Goal: Task Accomplishment & Management: Use online tool/utility

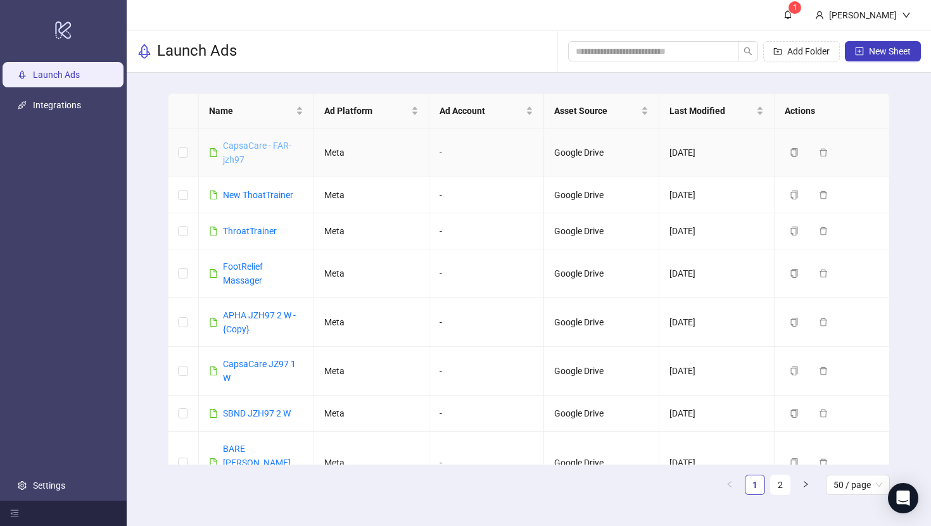
click at [237, 149] on link "CapsaCare - FAR-jzh97" at bounding box center [257, 153] width 68 height 24
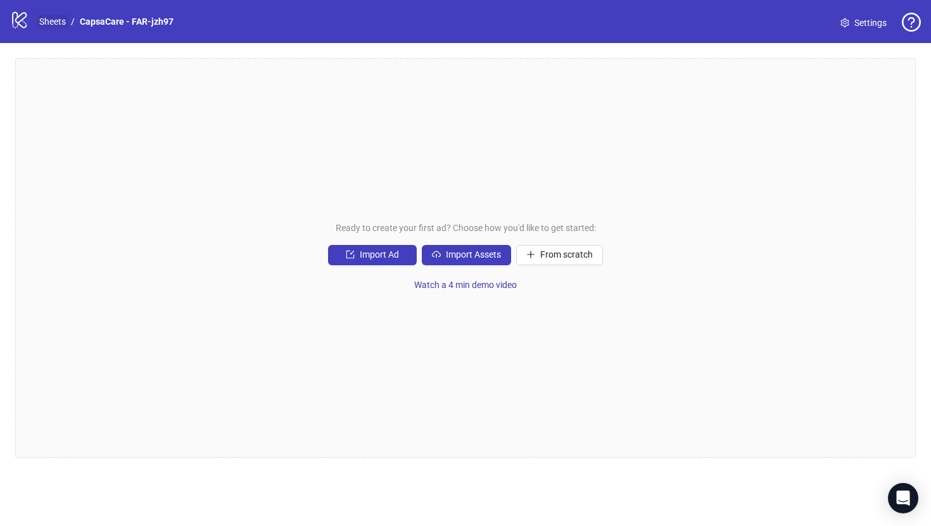
click at [56, 22] on link "Sheets" at bounding box center [53, 22] width 32 height 14
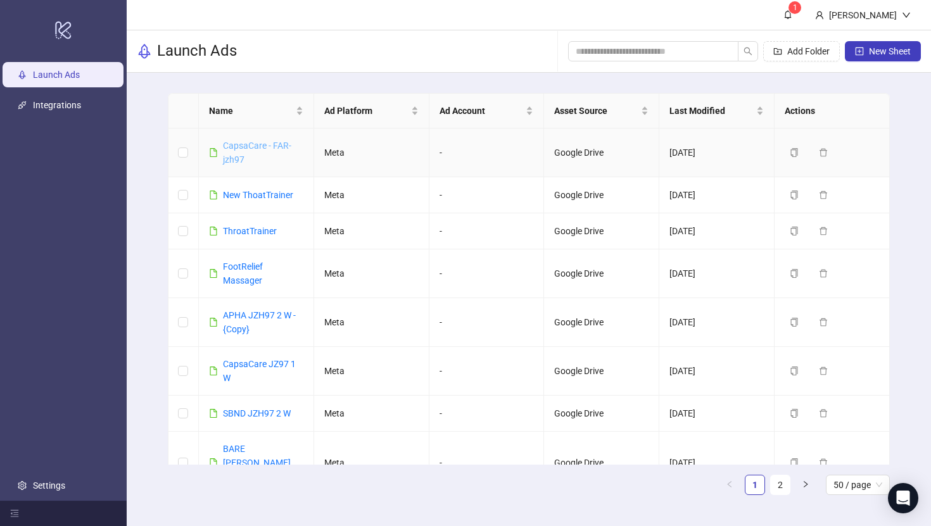
click at [248, 148] on link "CapsaCare - FAR-jzh97" at bounding box center [257, 153] width 68 height 24
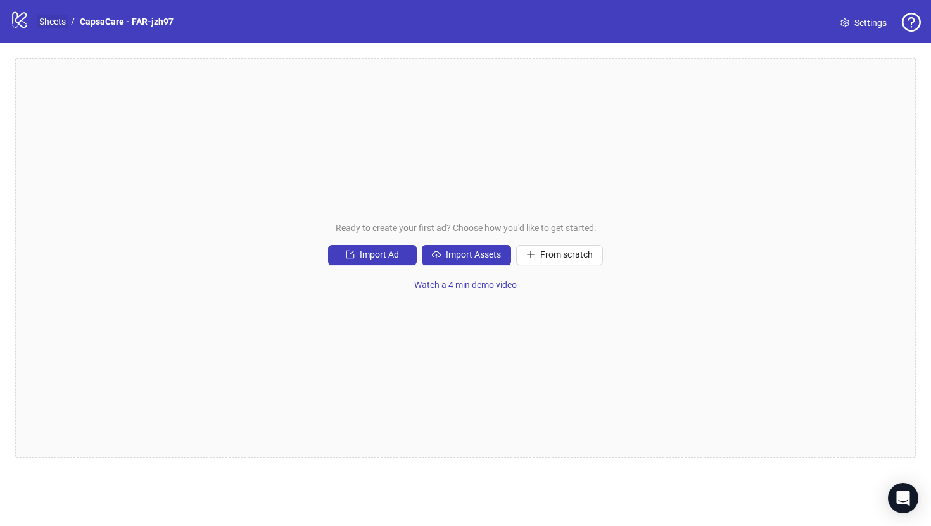
click at [61, 25] on link "Sheets" at bounding box center [53, 22] width 32 height 14
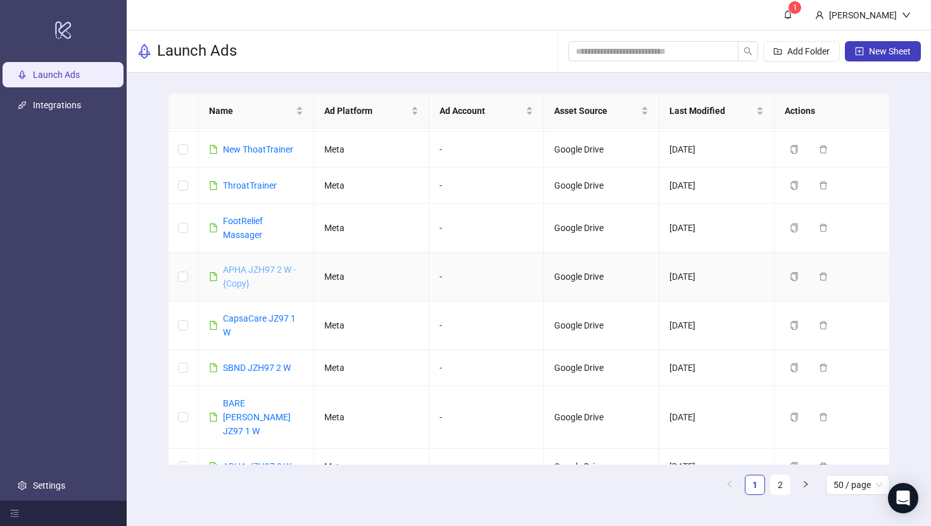
scroll to position [63, 0]
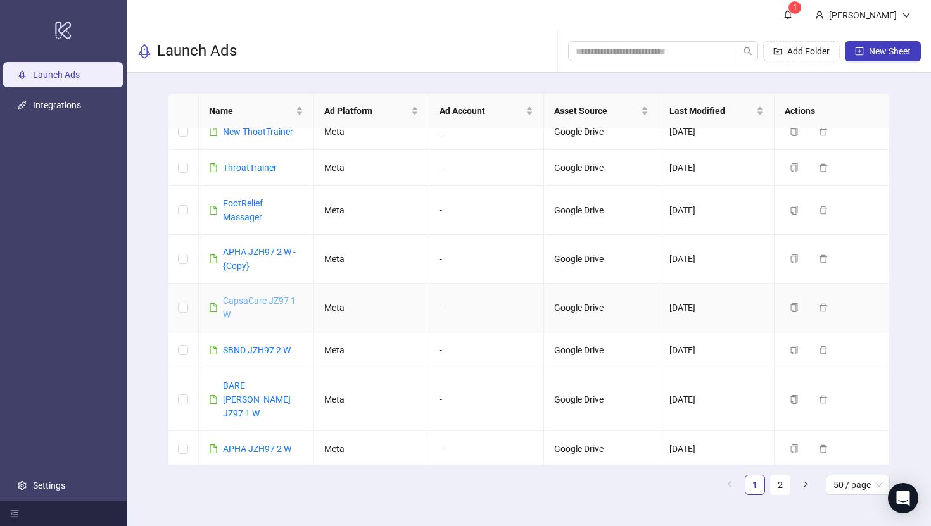
click at [262, 303] on link "CapsaCare JZ97 1 W" at bounding box center [259, 308] width 73 height 24
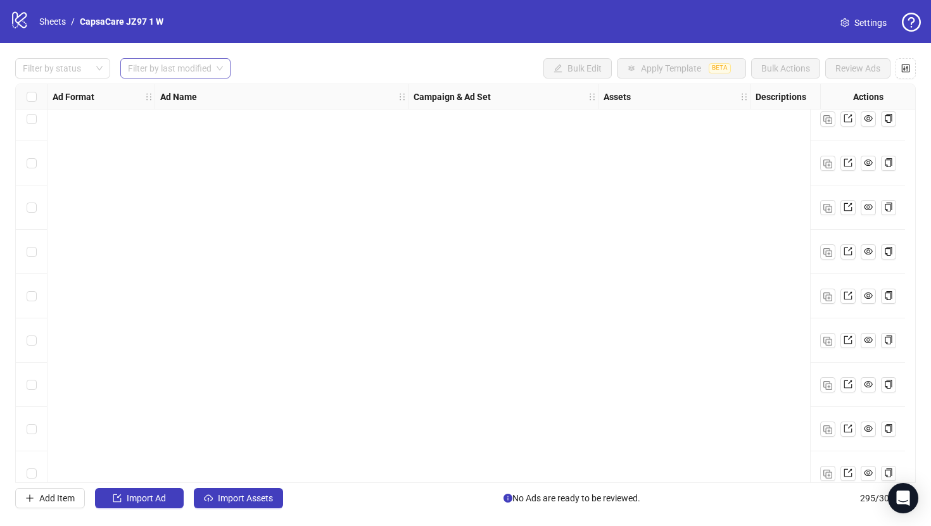
scroll to position [8412, 0]
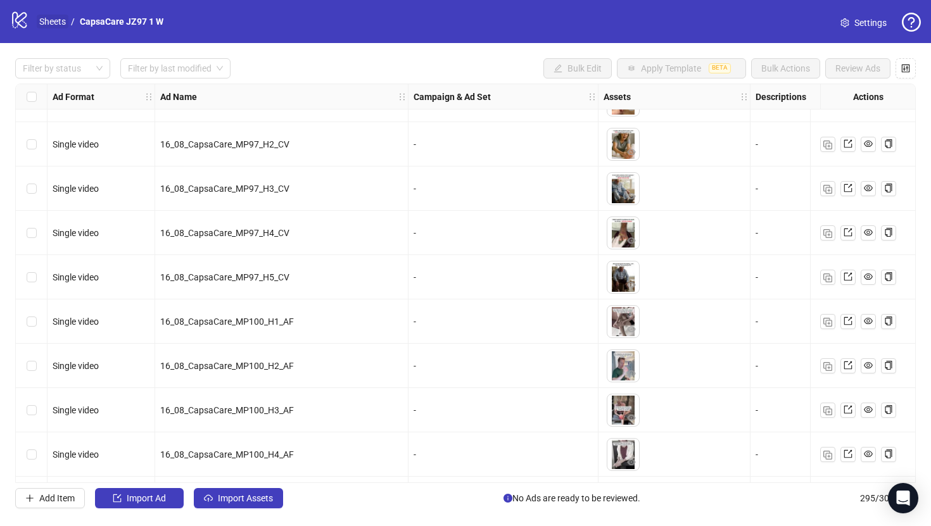
click at [62, 24] on link "Sheets" at bounding box center [53, 22] width 32 height 14
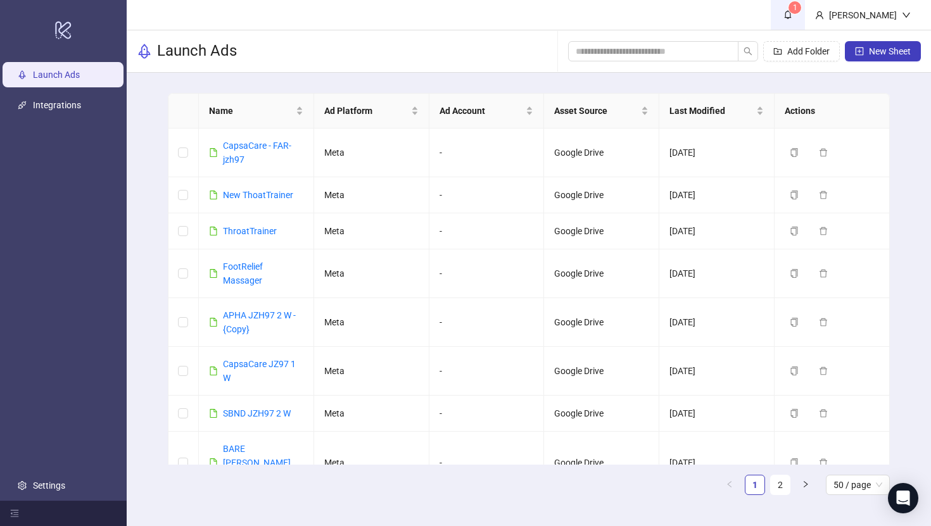
click at [792, 11] on icon "bell" at bounding box center [788, 15] width 7 height 9
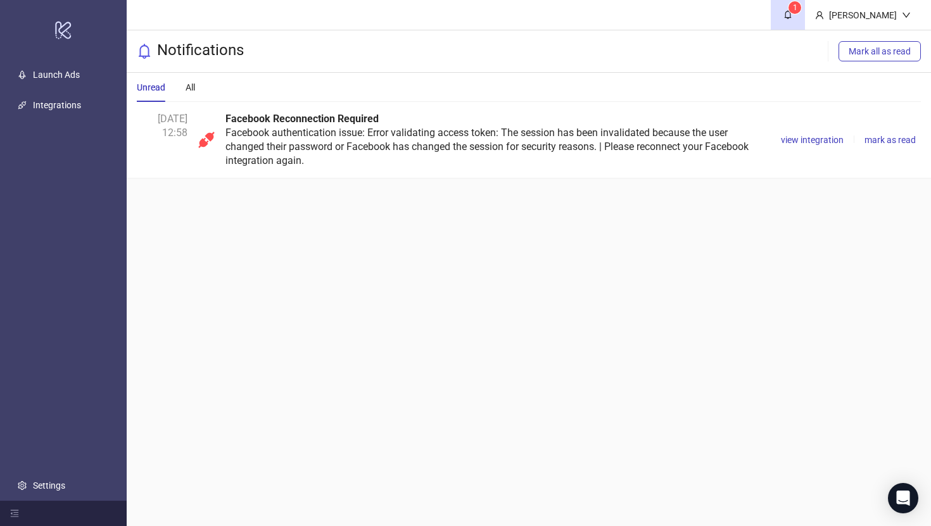
click at [404, 155] on div "Facebook Reconnection Required Facebook authentication issue: Error validating …" at bounding box center [495, 140] width 540 height 56
click at [85, 60] on ul "Launch Ads Integrations Settings" at bounding box center [63, 280] width 127 height 441
click at [80, 70] on link "Launch Ads" at bounding box center [56, 75] width 47 height 10
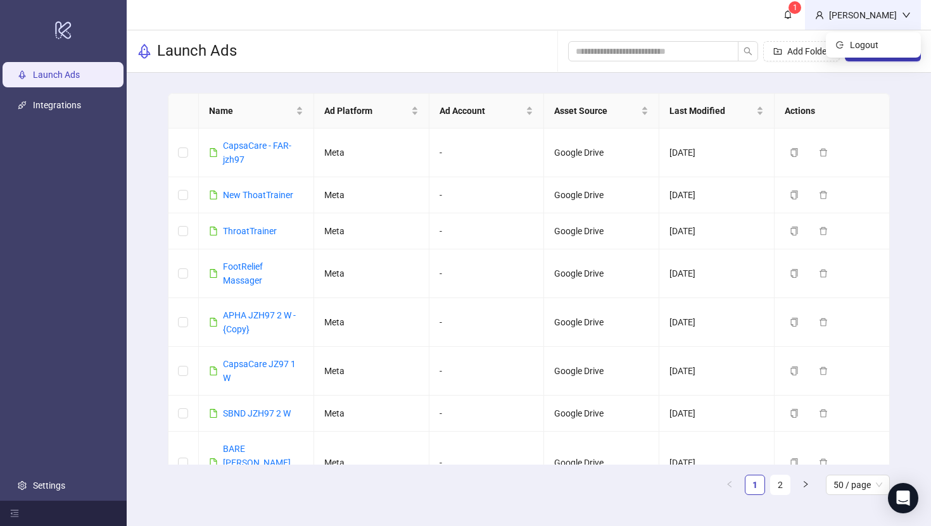
click at [868, 11] on div "Jordan Zhao" at bounding box center [863, 15] width 78 height 14
click at [805, 16] on link "1" at bounding box center [788, 15] width 34 height 30
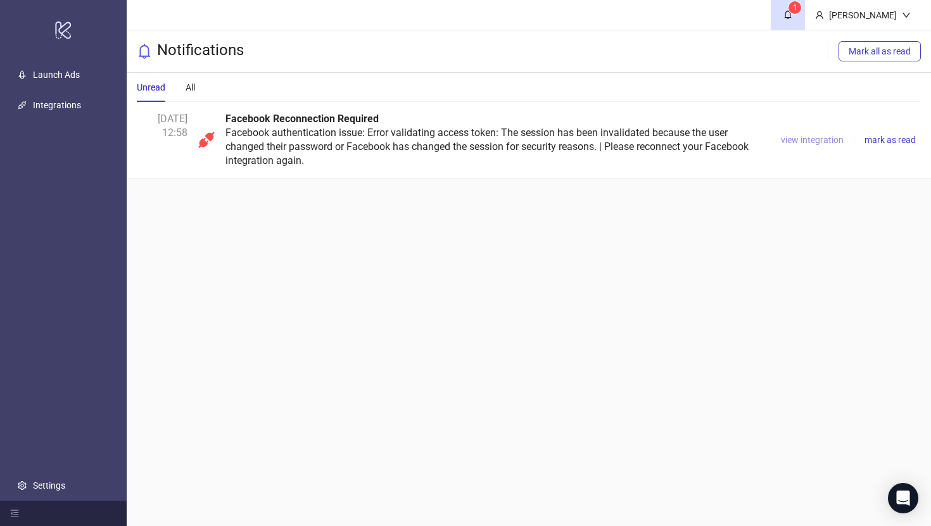
click at [810, 143] on span "view integration" at bounding box center [812, 140] width 63 height 10
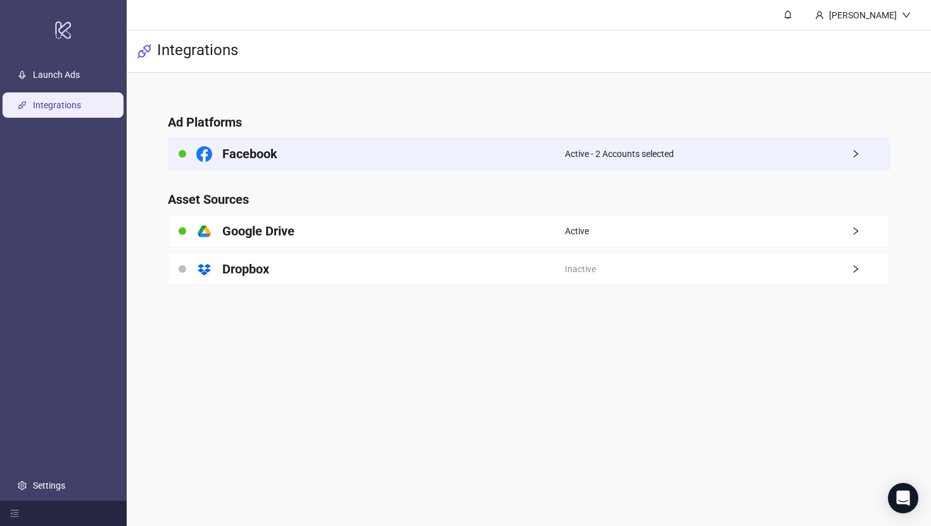
click at [704, 151] on div "Active - 2 Accounts selected" at bounding box center [727, 154] width 324 height 32
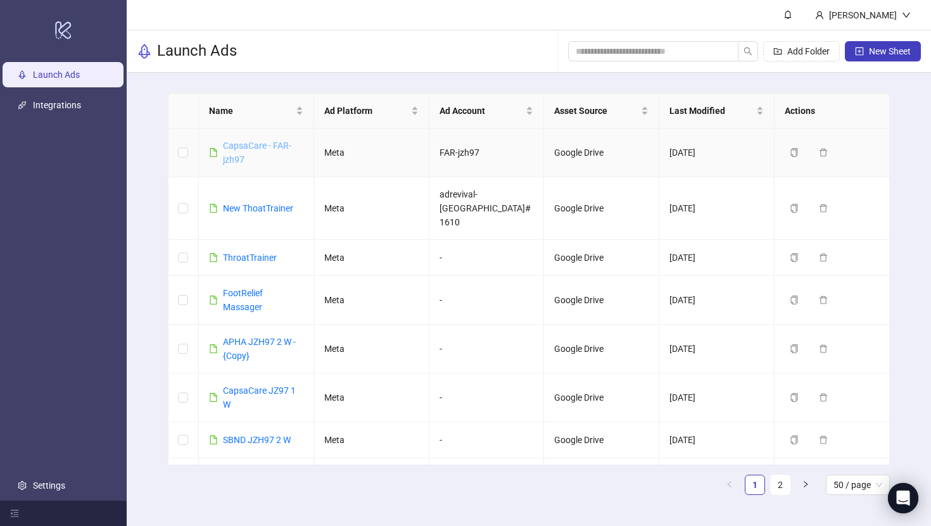
click at [260, 145] on link "CapsaCare - FAR-jzh97" at bounding box center [257, 153] width 68 height 24
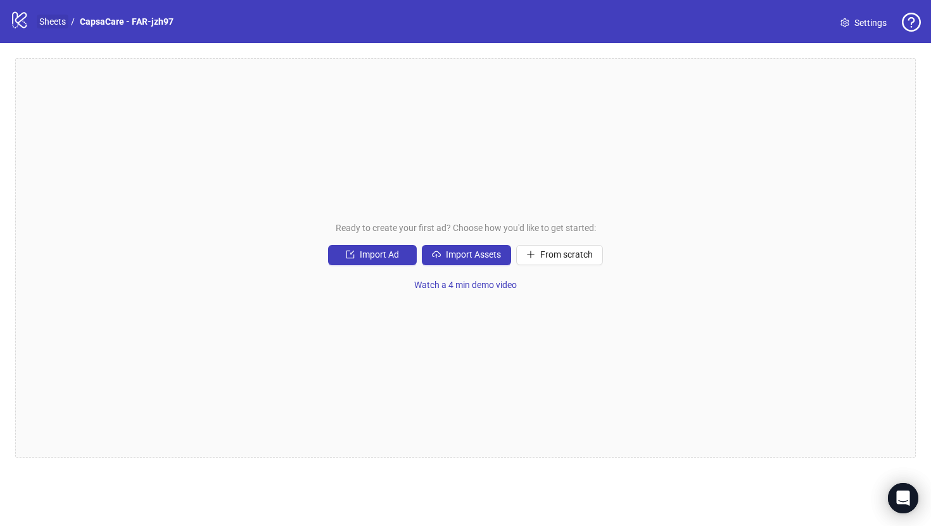
click at [61, 19] on link "Sheets" at bounding box center [53, 22] width 32 height 14
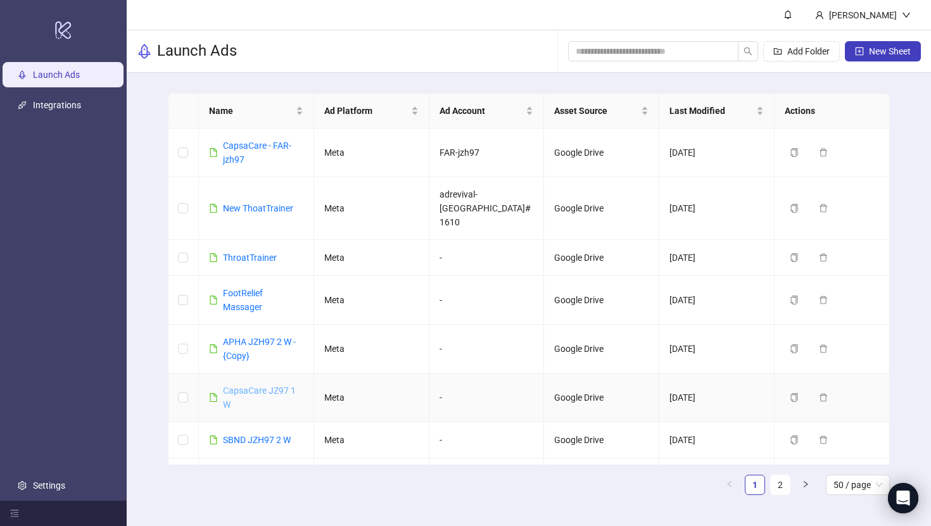
click at [256, 386] on link "CapsaCare JZ97 1 W" at bounding box center [259, 398] width 73 height 24
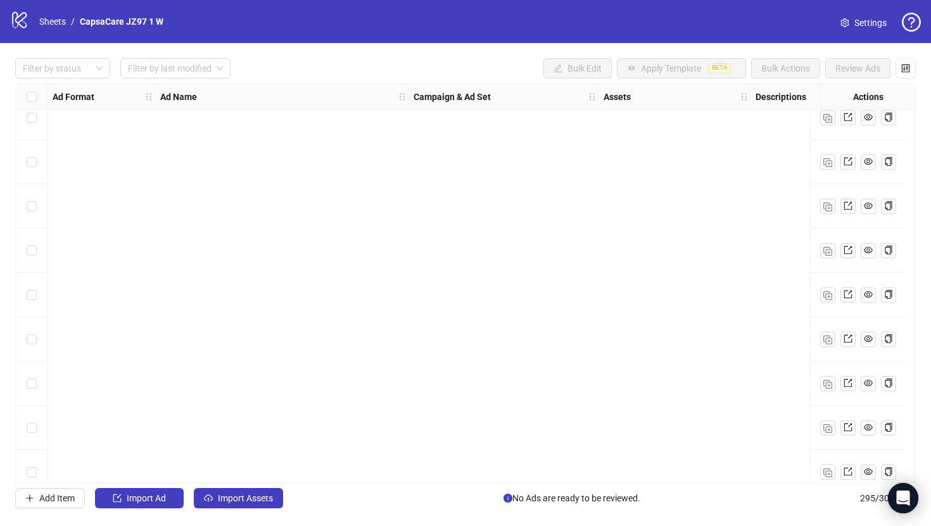
scroll to position [12712, 0]
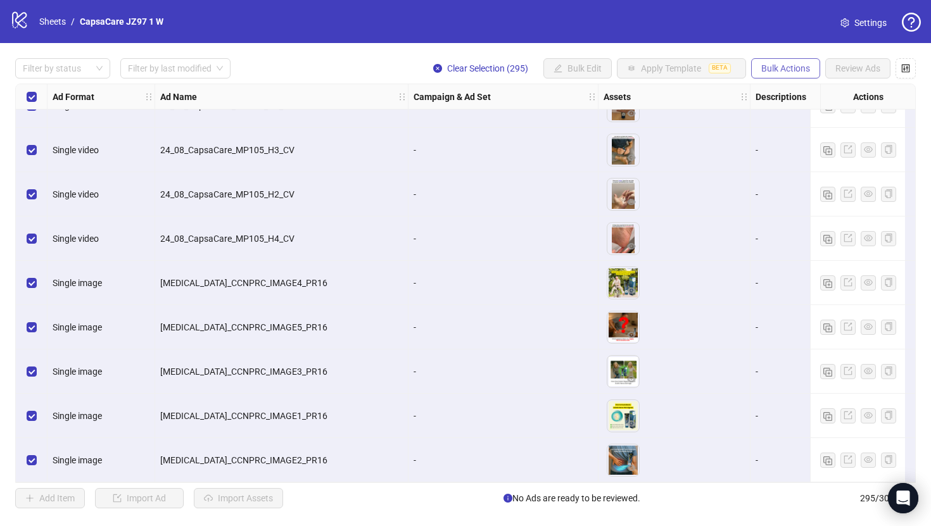
click at [784, 76] on button "Bulk Actions" at bounding box center [785, 68] width 69 height 20
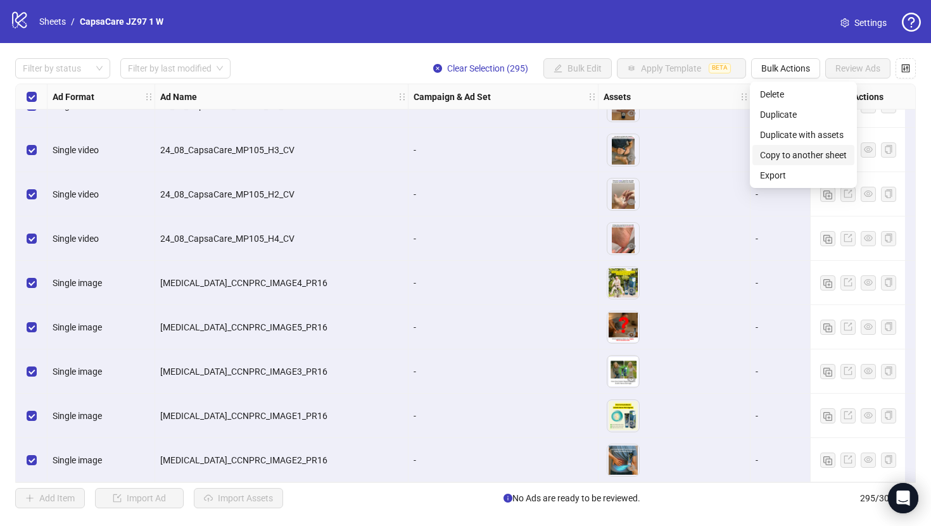
click at [797, 148] on span "Copy to another sheet" at bounding box center [803, 155] width 87 height 14
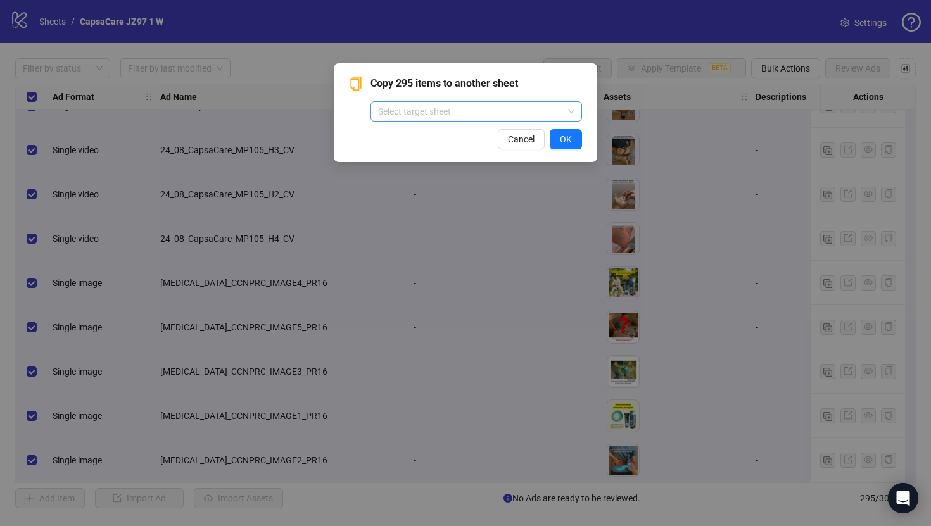
click at [541, 117] on input "search" at bounding box center [470, 111] width 185 height 19
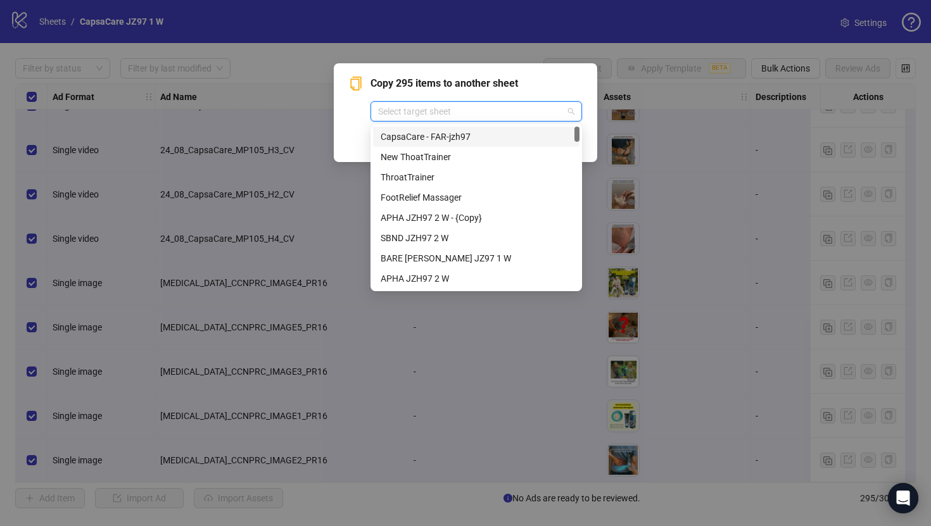
click at [533, 133] on div "CapsaCare - FAR-jzh97" at bounding box center [476, 137] width 191 height 14
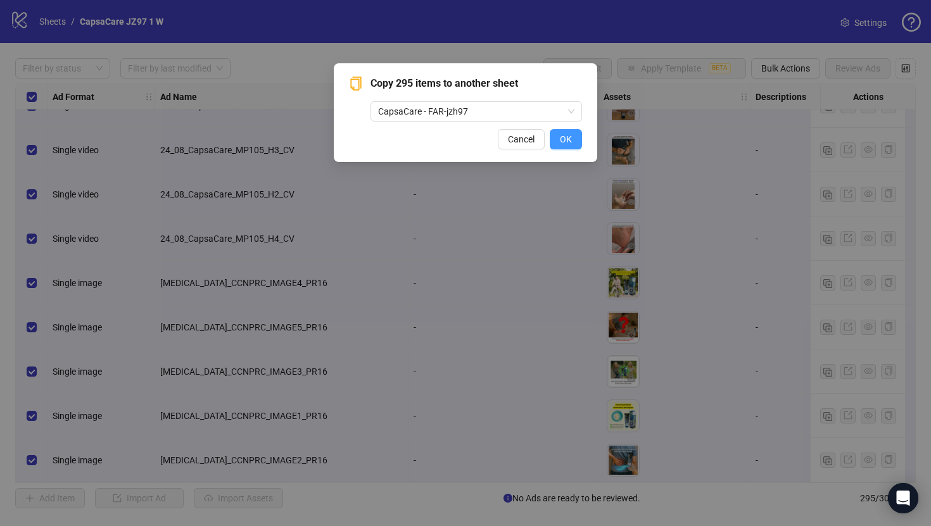
click at [569, 139] on span "OK" at bounding box center [566, 139] width 12 height 10
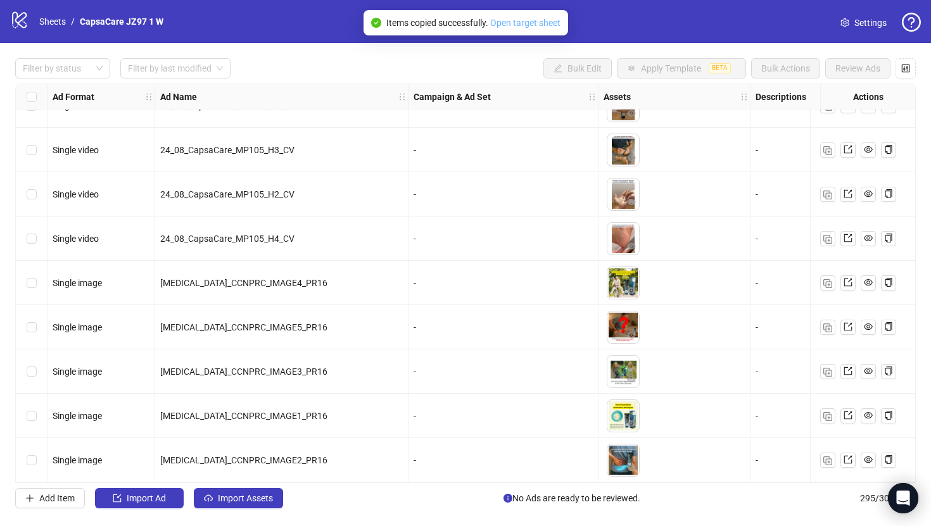
click at [547, 23] on link "Open target sheet" at bounding box center [525, 23] width 70 height 10
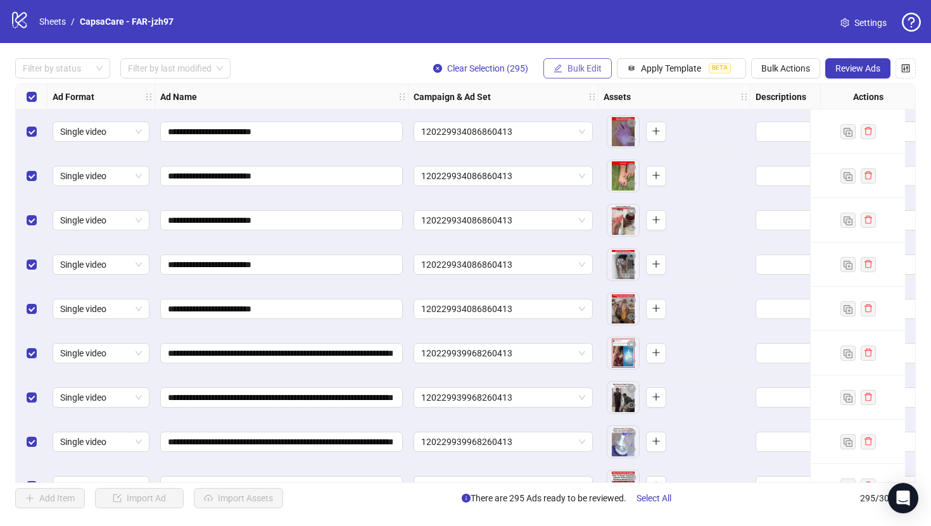
click at [557, 63] on button "Bulk Edit" at bounding box center [577, 68] width 68 height 20
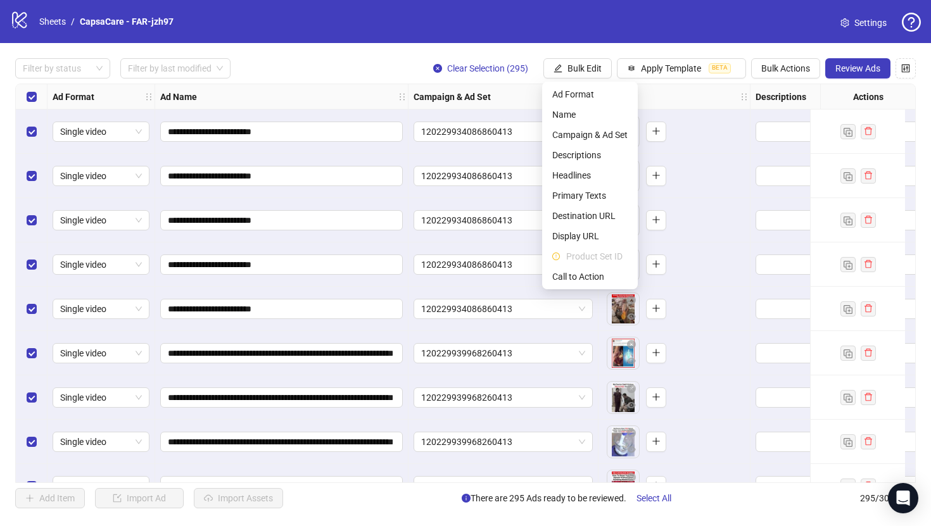
click at [841, 25] on icon "setting" at bounding box center [845, 22] width 9 height 9
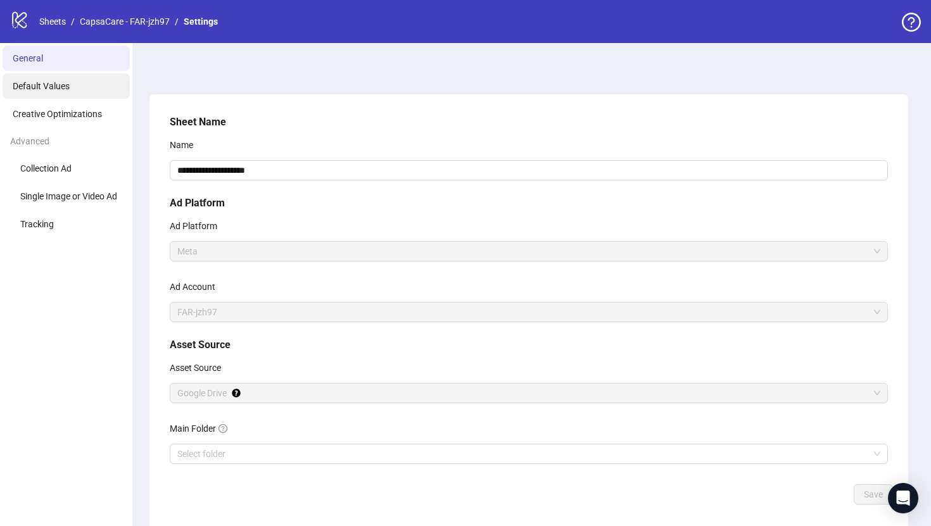
click at [78, 98] on li "Default Values" at bounding box center [66, 85] width 127 height 25
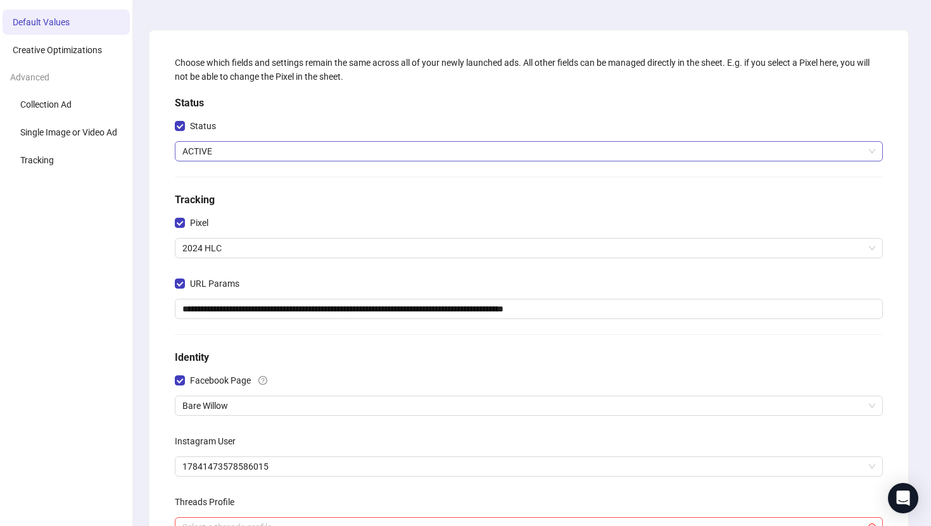
scroll to position [189, 0]
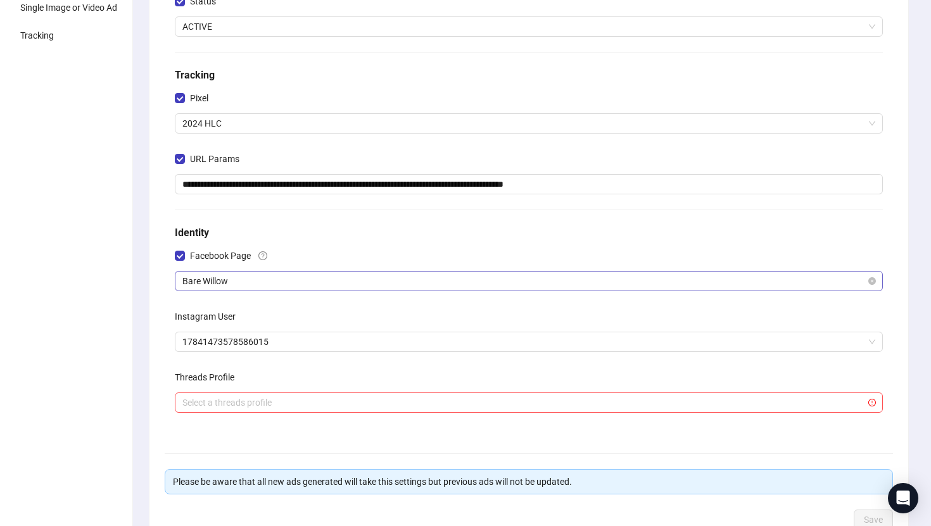
click at [243, 287] on span "Bare Willow" at bounding box center [528, 281] width 693 height 19
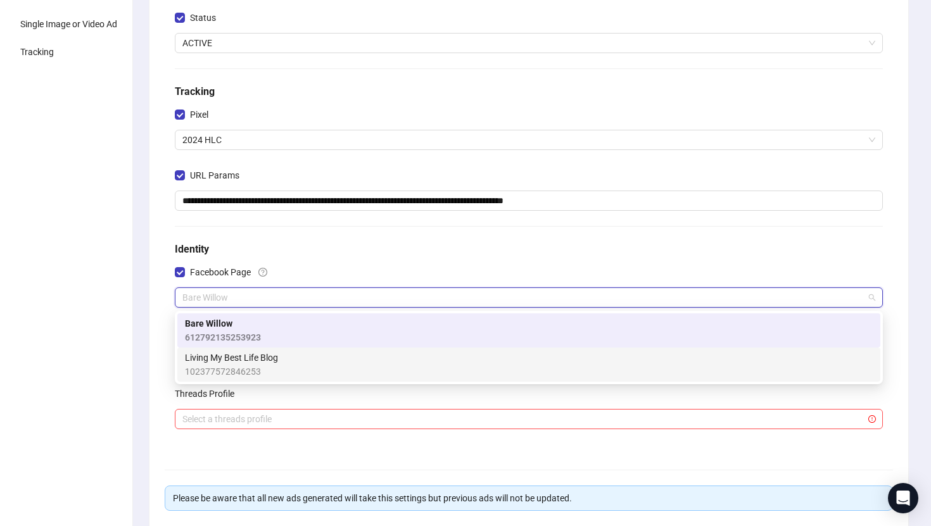
scroll to position [169, 0]
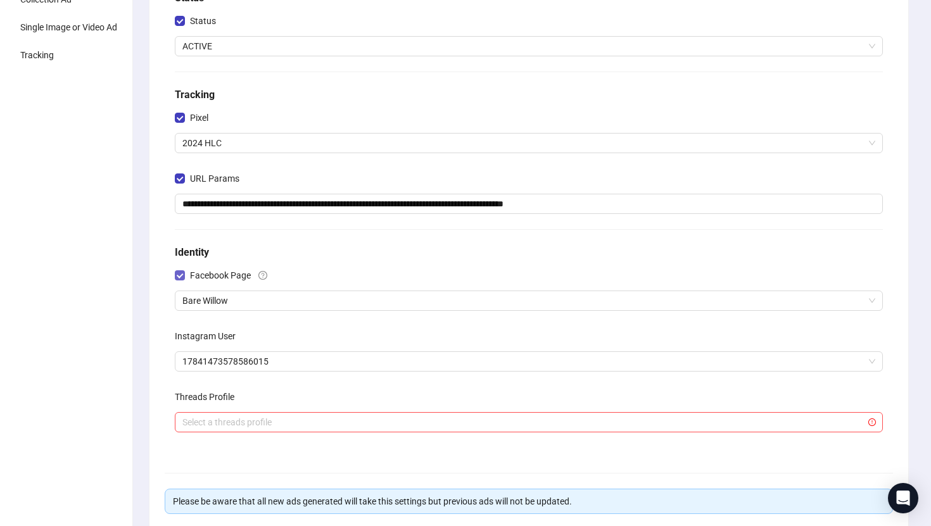
click at [227, 277] on span "Facebook Page" at bounding box center [220, 276] width 71 height 14
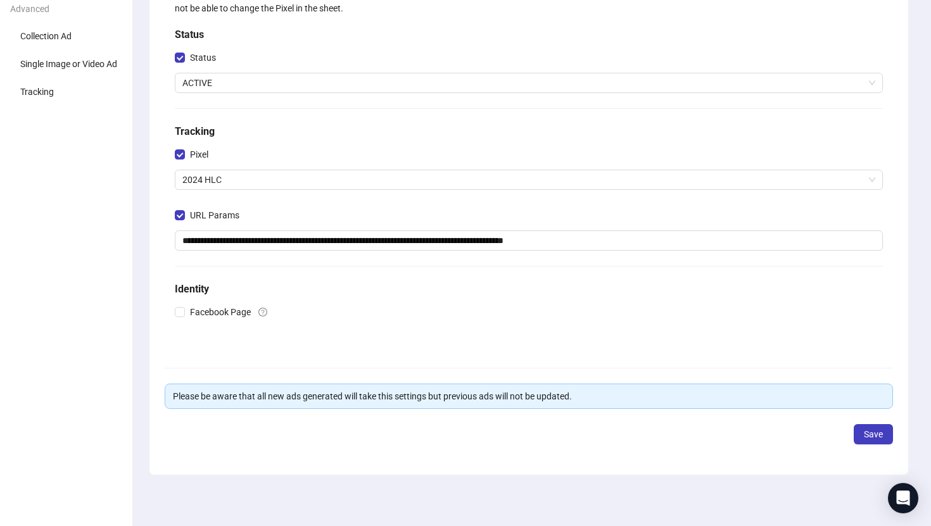
click at [238, 305] on label "Facebook Page" at bounding box center [225, 312] width 101 height 20
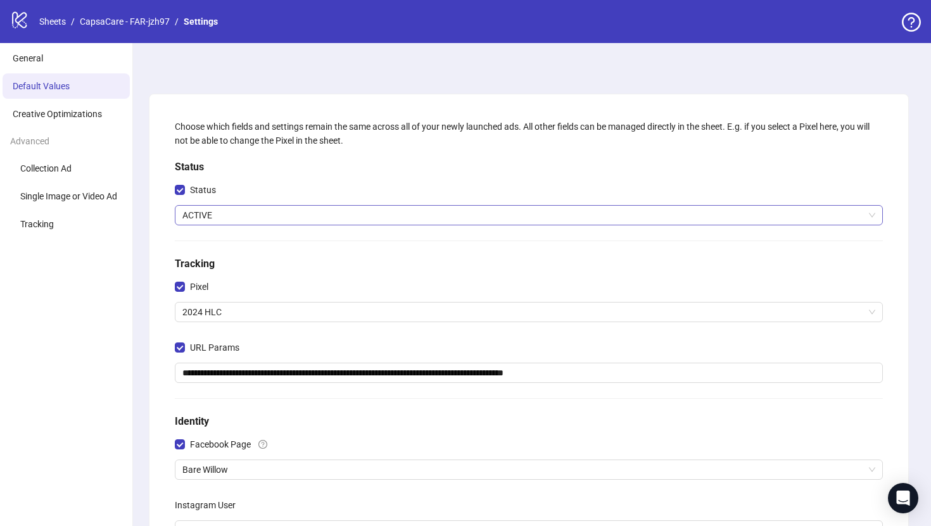
scroll to position [181, 0]
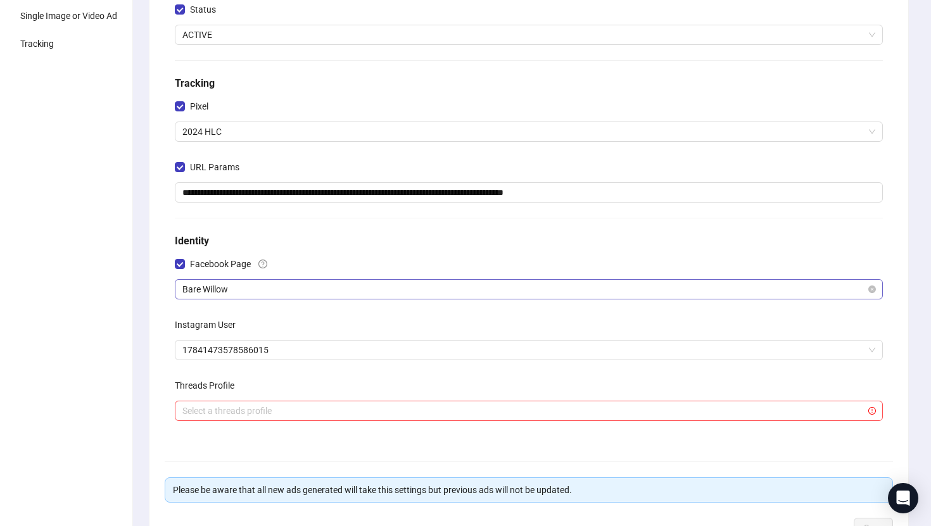
click at [230, 286] on span "Bare Willow" at bounding box center [528, 289] width 693 height 19
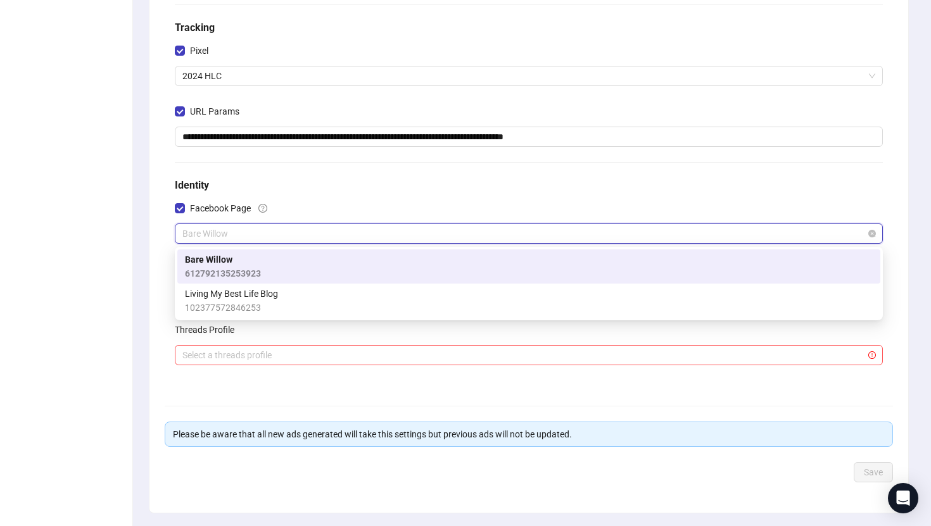
scroll to position [237, 0]
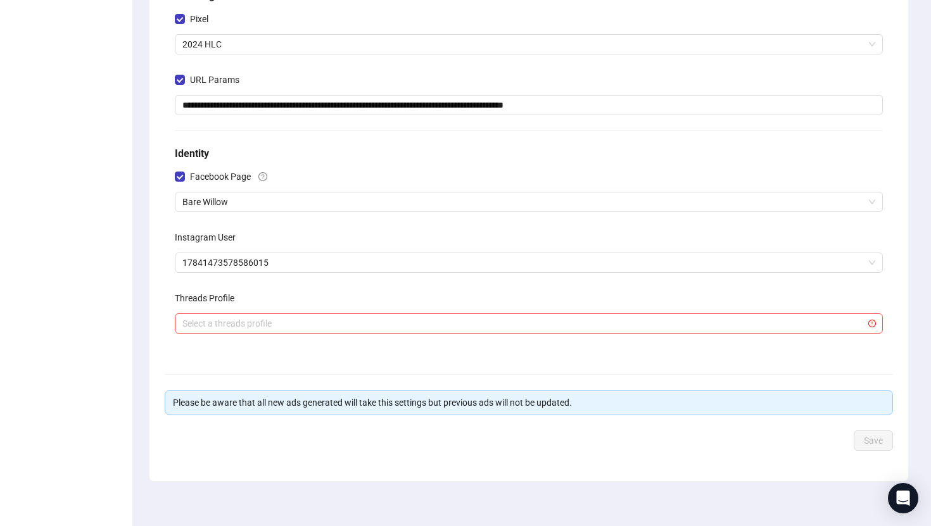
scroll to position [260, 0]
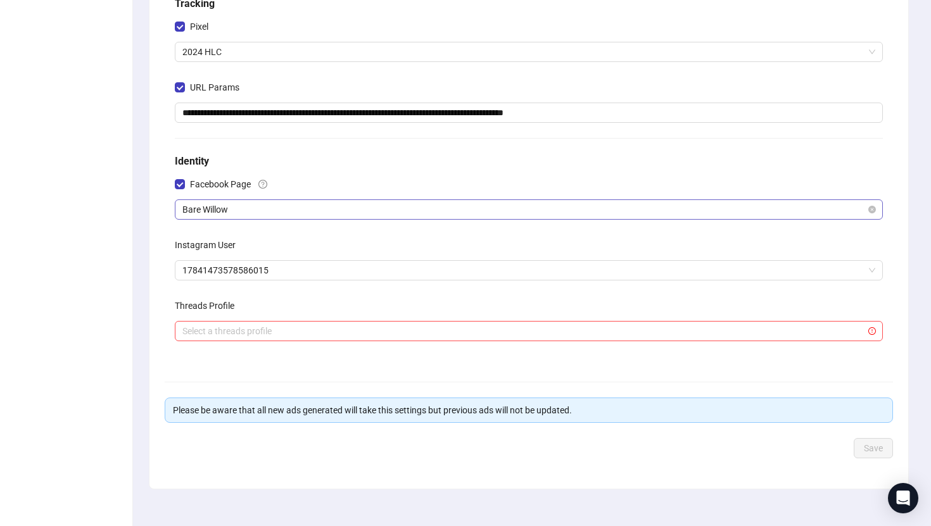
click at [317, 208] on span "Bare Willow" at bounding box center [528, 209] width 693 height 19
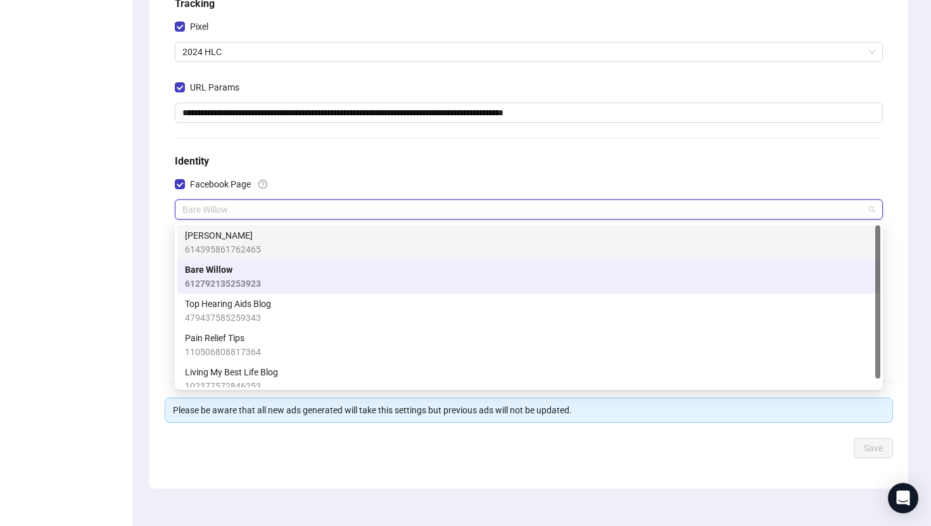
click at [314, 242] on div "[PERSON_NAME] 614395861762465" at bounding box center [529, 243] width 688 height 28
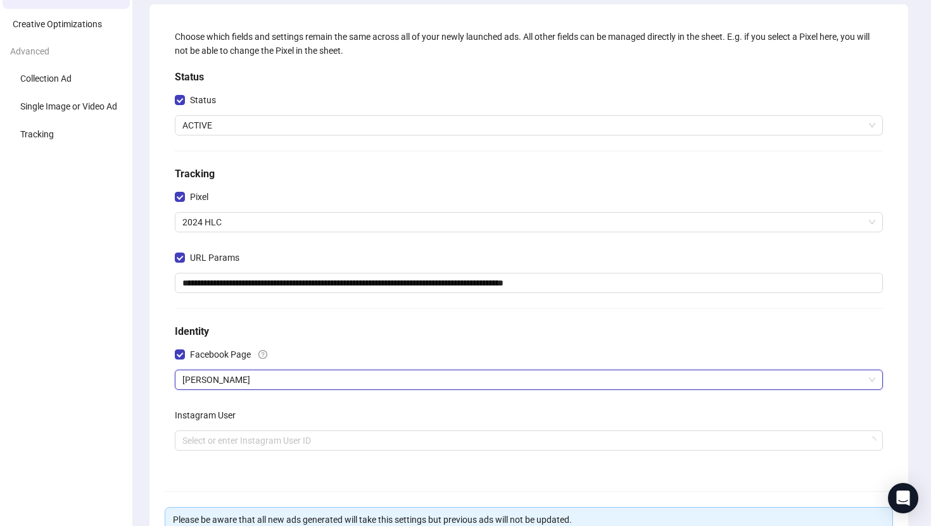
scroll to position [213, 0]
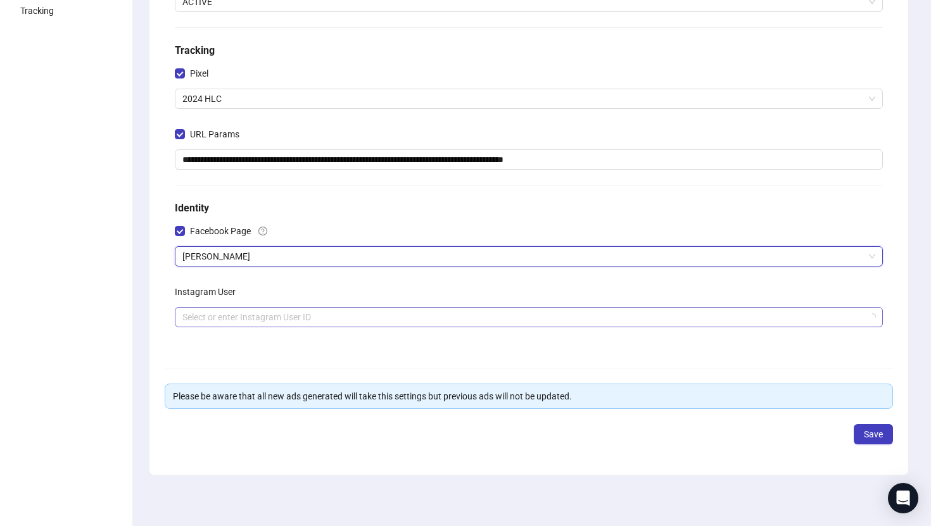
click at [300, 310] on input "search" at bounding box center [523, 317] width 682 height 19
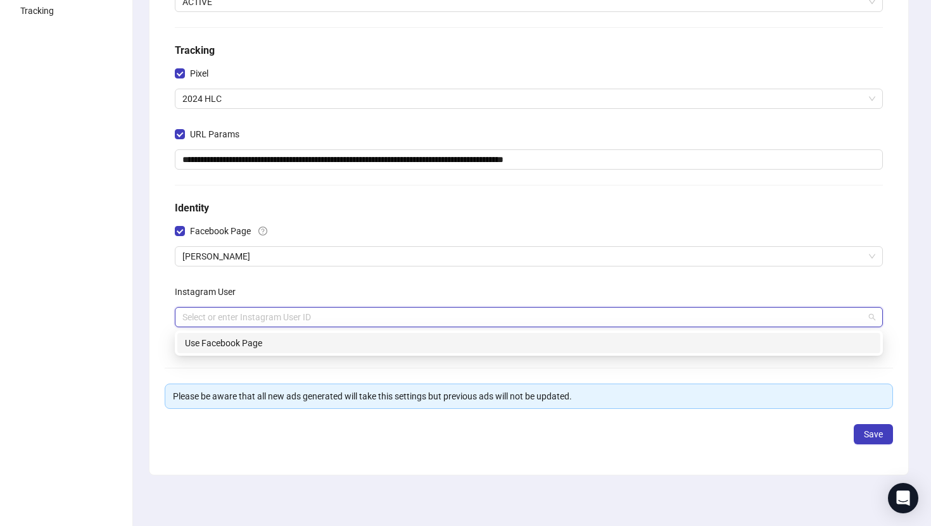
click at [539, 340] on div "Use Facebook Page" at bounding box center [529, 343] width 688 height 14
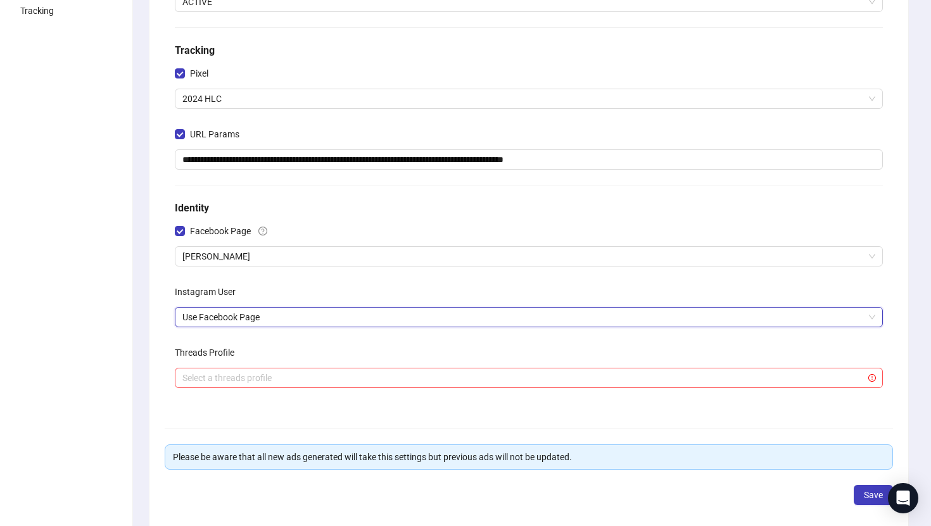
scroll to position [274, 0]
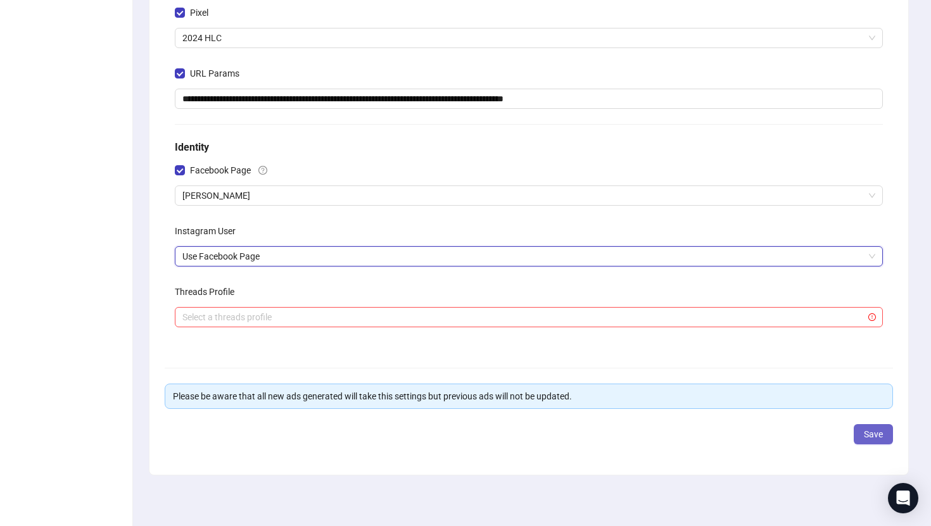
click at [870, 440] on button "Save" at bounding box center [873, 434] width 39 height 20
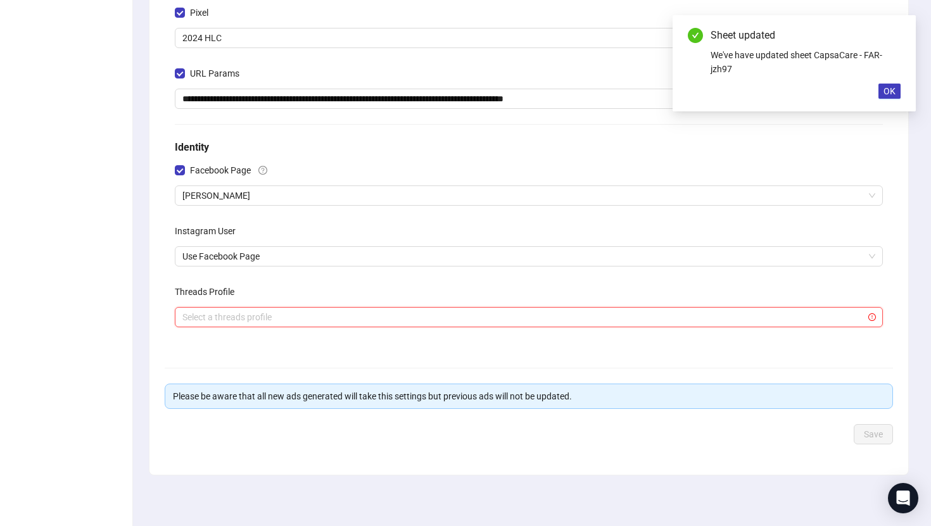
click at [694, 311] on input "search" at bounding box center [523, 317] width 682 height 19
click at [890, 99] on div "Sheet updated We've have updated sheet CapsaCare - FAR-jzh97 OK" at bounding box center [794, 63] width 243 height 96
click at [889, 94] on span "OK" at bounding box center [890, 91] width 12 height 10
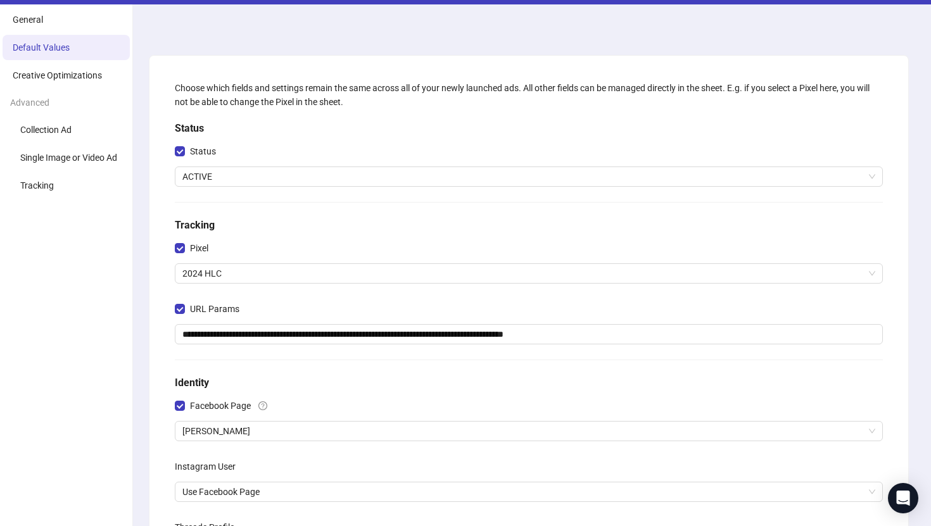
scroll to position [0, 0]
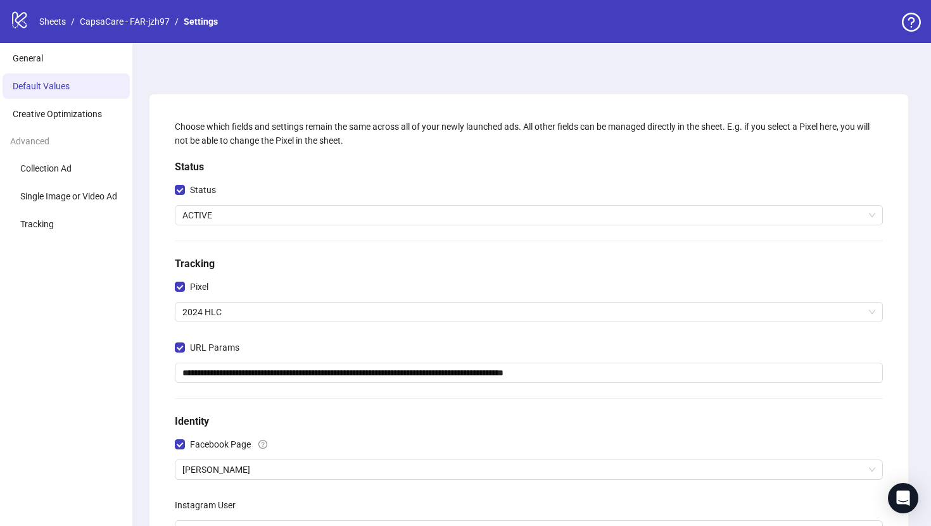
click at [60, 74] on li "Default Values" at bounding box center [66, 85] width 127 height 25
click at [60, 58] on li "General" at bounding box center [66, 58] width 127 height 25
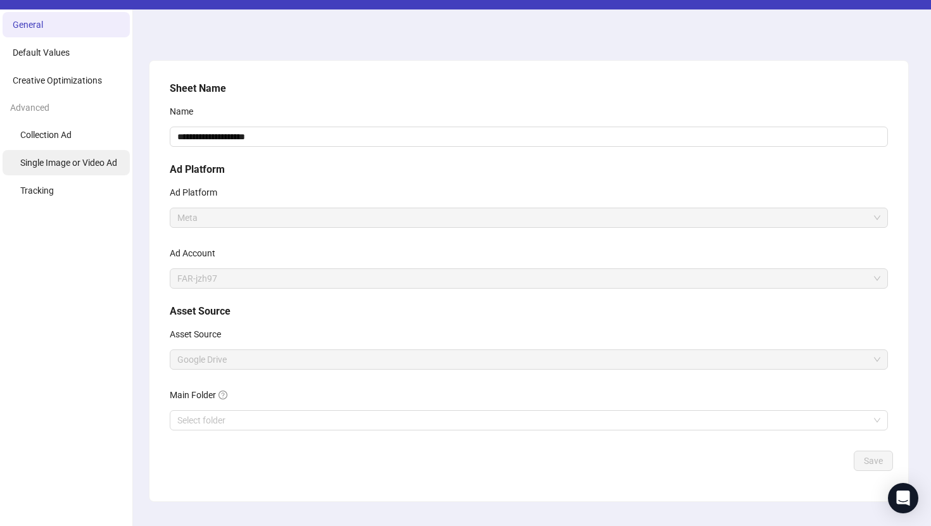
scroll to position [6, 0]
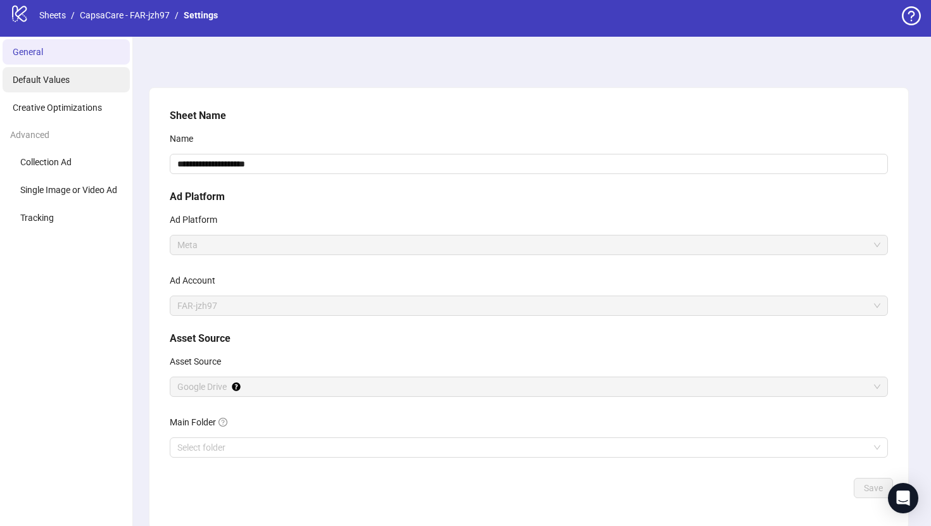
click at [82, 86] on li "Default Values" at bounding box center [66, 79] width 127 height 25
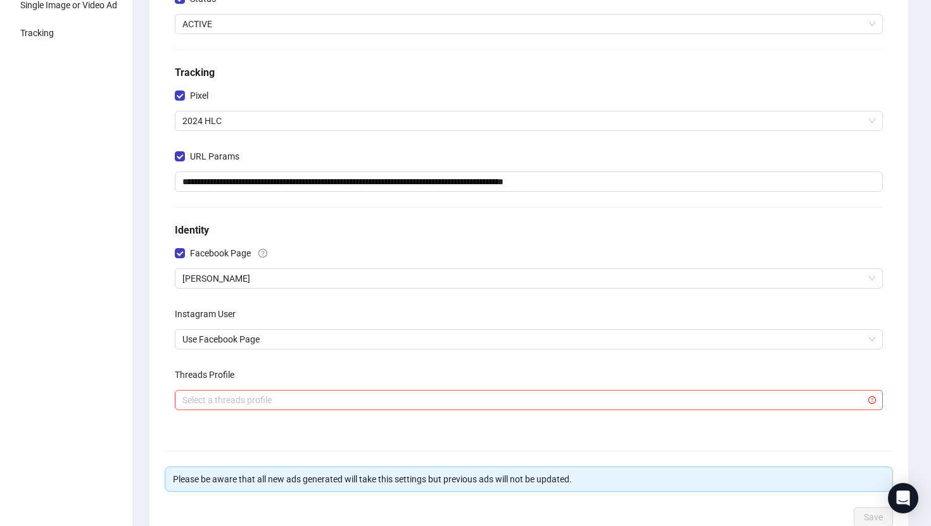
scroll to position [64, 0]
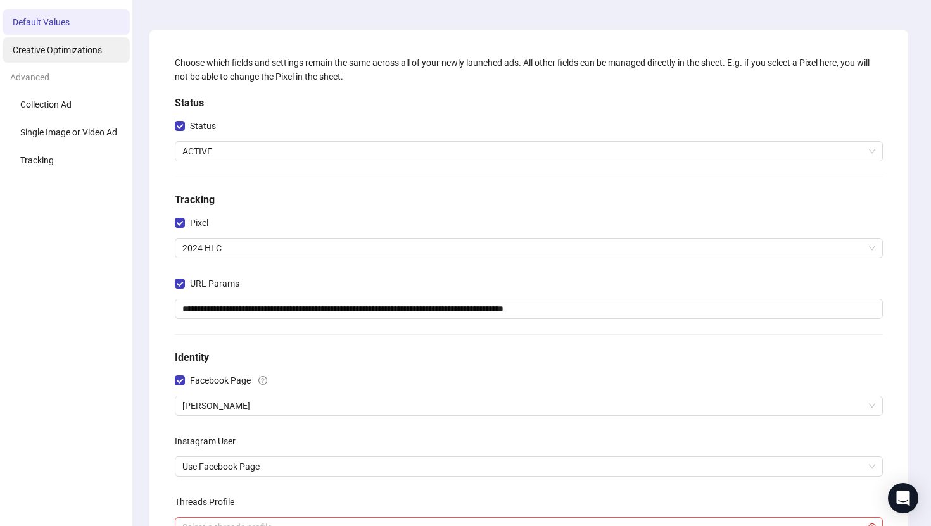
click at [83, 58] on li "Creative Optimizations" at bounding box center [66, 49] width 127 height 25
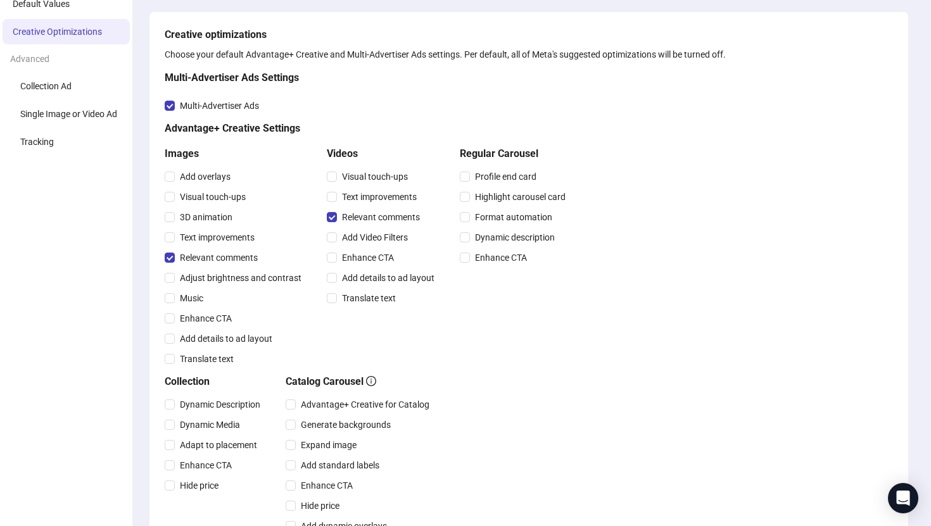
scroll to position [23, 0]
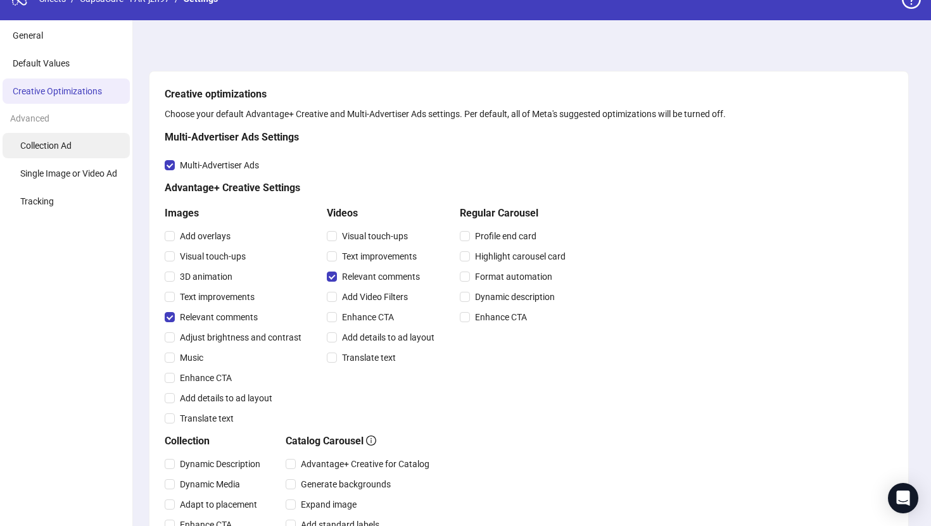
click at [96, 142] on li "Collection Ad" at bounding box center [66, 145] width 127 height 25
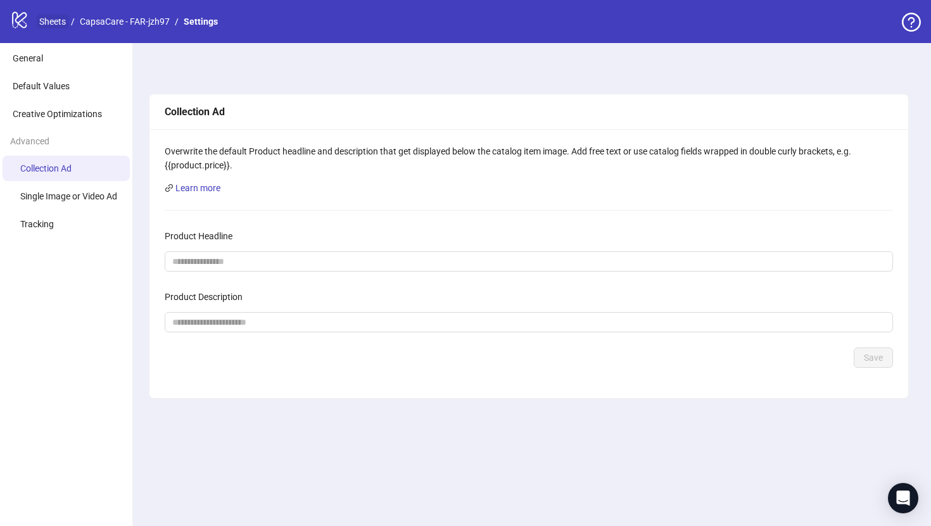
click at [60, 17] on link "Sheets" at bounding box center [53, 22] width 32 height 14
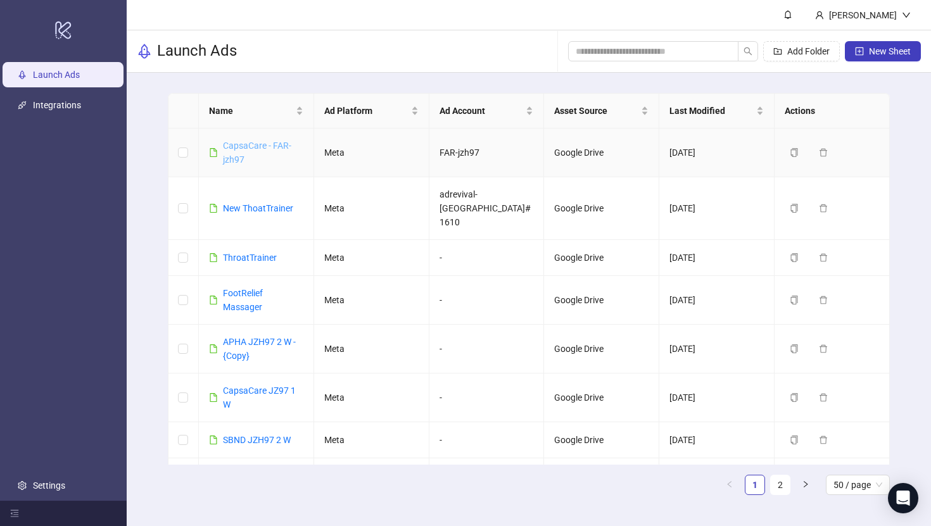
click at [270, 147] on link "CapsaCare - FAR-jzh97" at bounding box center [257, 153] width 68 height 24
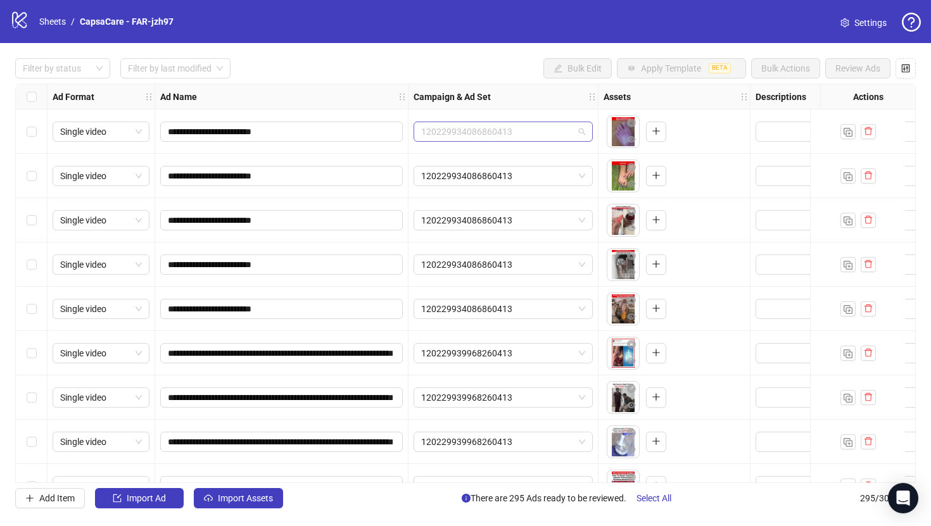
click at [524, 127] on span "120229934086860413" at bounding box center [503, 131] width 164 height 19
click at [522, 107] on div "Campaign & Ad Set" at bounding box center [504, 96] width 190 height 25
click at [524, 124] on span "120229934086860413" at bounding box center [503, 131] width 164 height 19
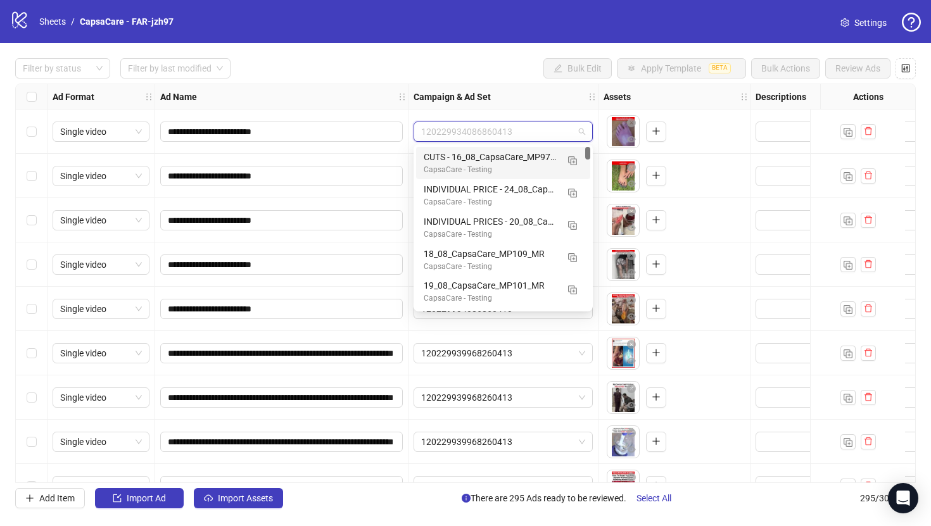
click at [523, 109] on div "Campaign & Ad Set" at bounding box center [504, 96] width 190 height 25
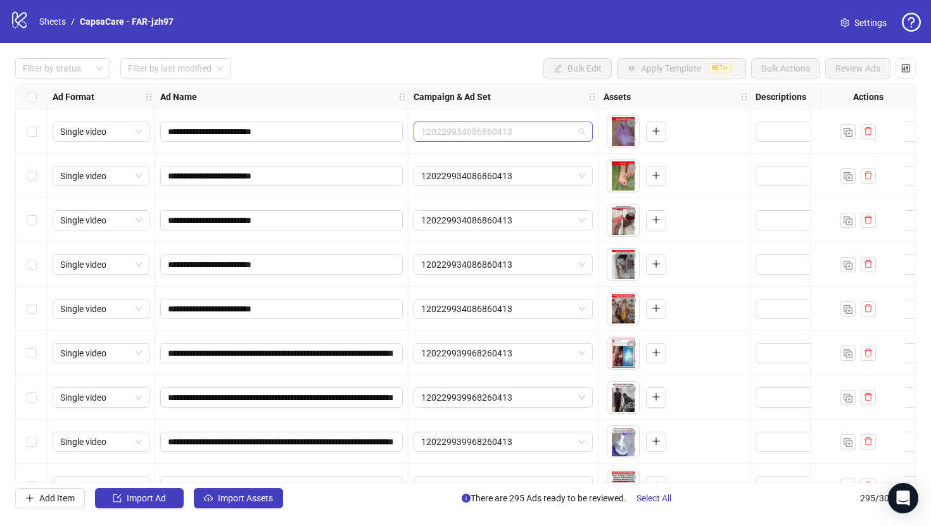
click at [511, 133] on span "120229934086860413" at bounding box center [503, 131] width 164 height 19
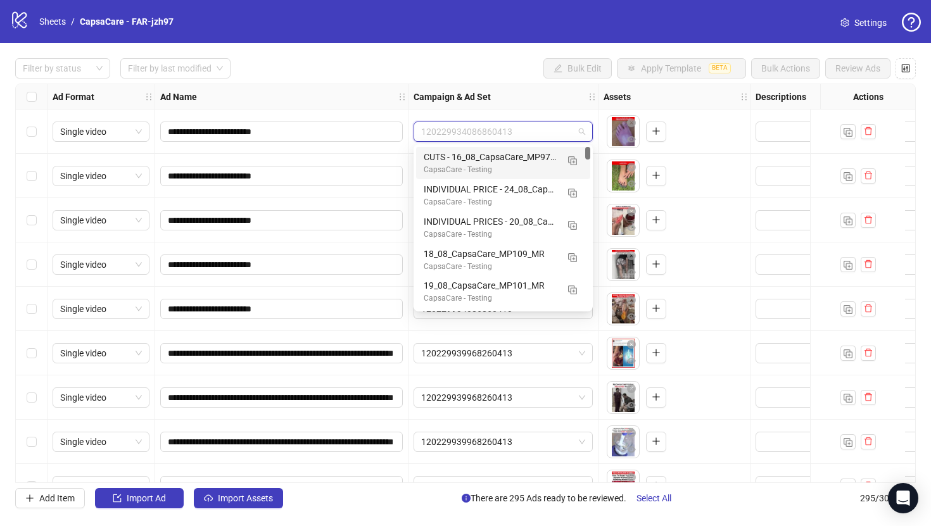
click at [512, 107] on div "Campaign & Ad Set" at bounding box center [504, 96] width 190 height 25
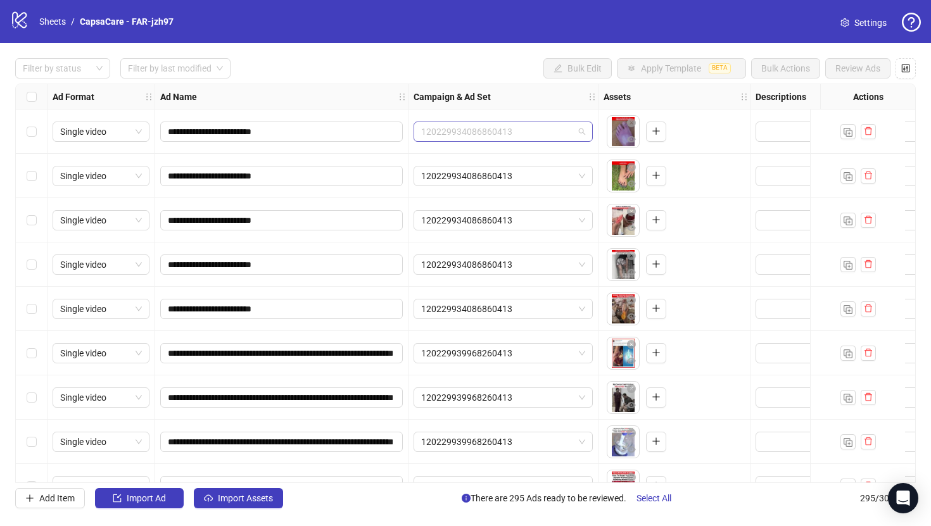
click at [514, 122] on div "120229934086860413" at bounding box center [503, 132] width 179 height 20
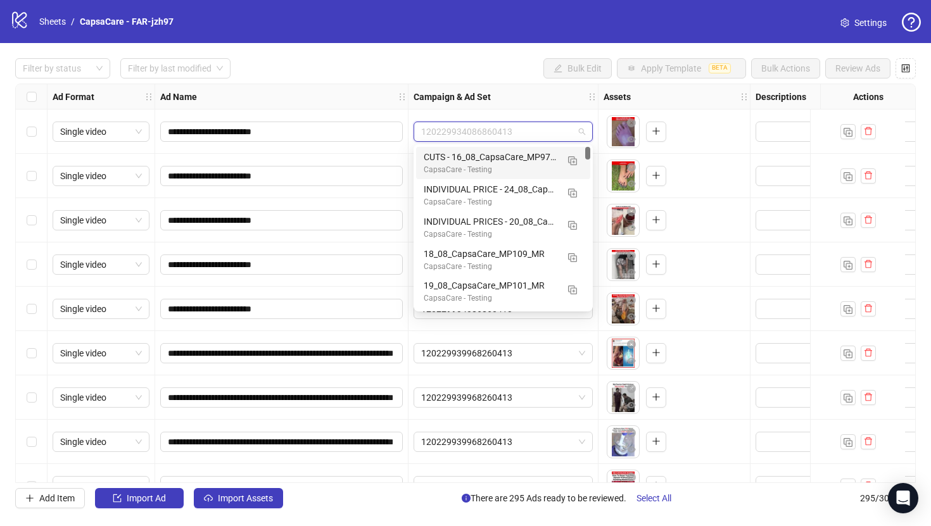
click at [505, 96] on div "Campaign & Ad Set" at bounding box center [504, 96] width 190 height 25
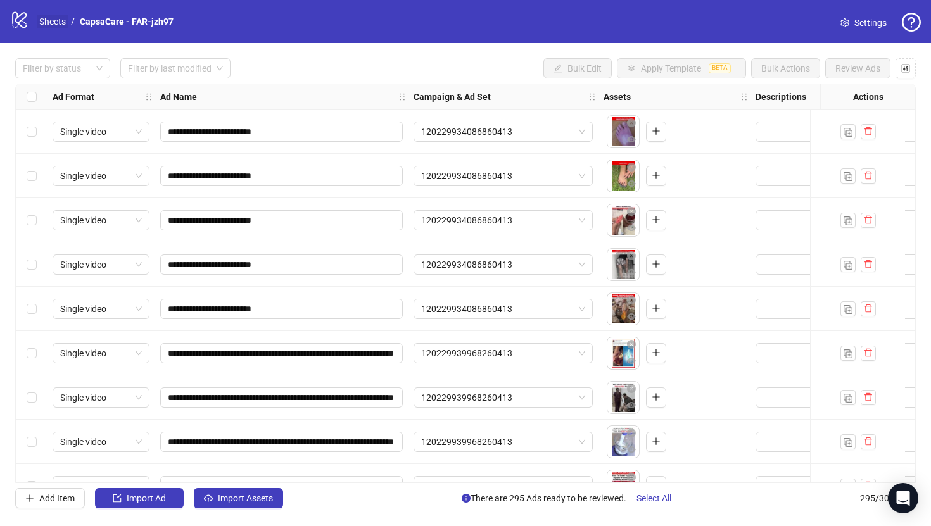
click at [65, 28] on link "Sheets" at bounding box center [53, 22] width 32 height 14
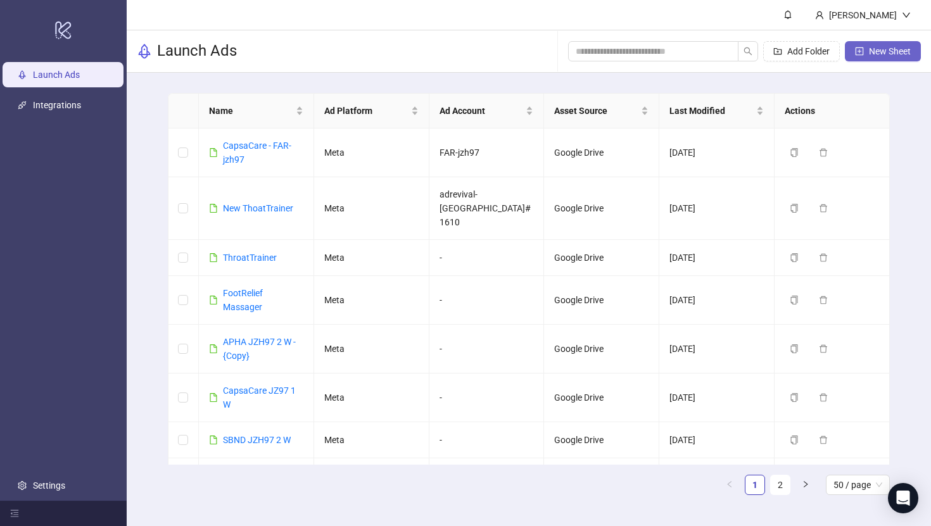
click at [891, 57] on button "New Sheet" at bounding box center [883, 51] width 76 height 20
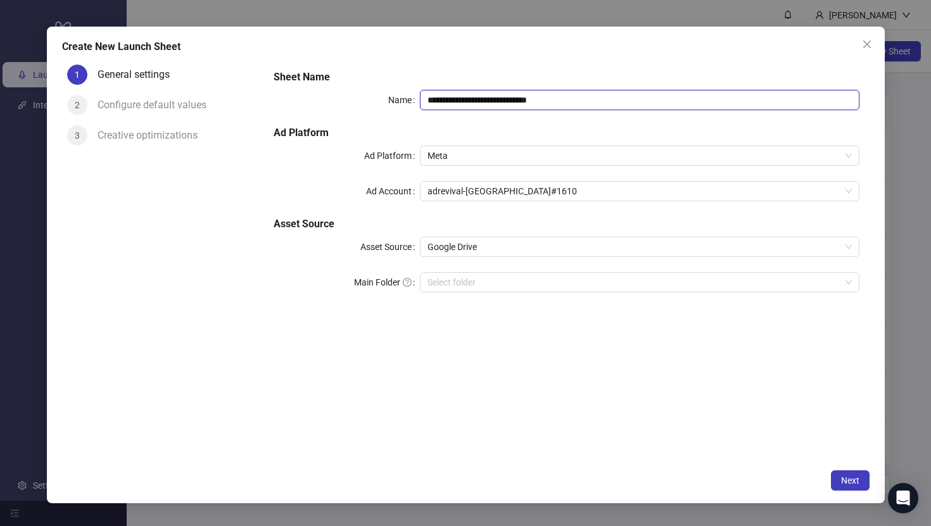
click at [496, 102] on input "**********" at bounding box center [639, 100] width 439 height 20
type input "*********"
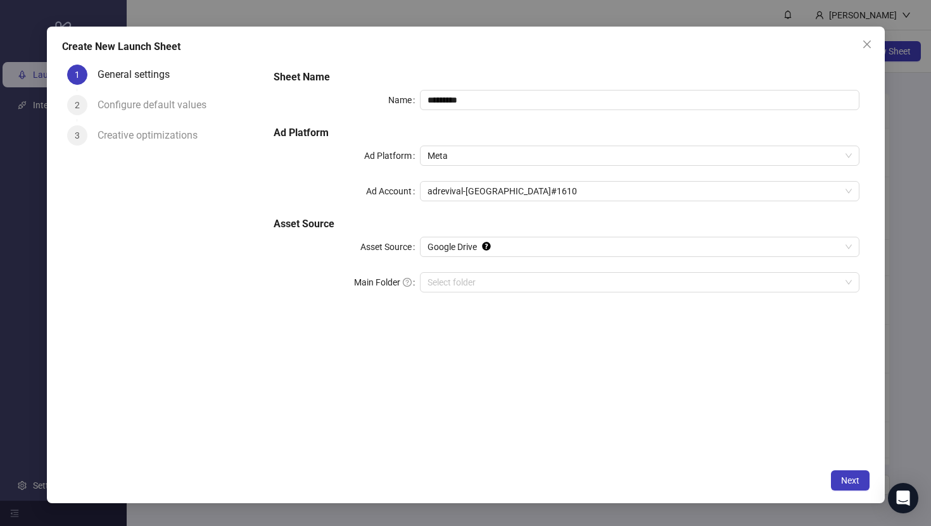
click at [479, 180] on div "Sheet Name Name ********* Ad Platform Ad Platform Meta Ad Account adrevival-USA…" at bounding box center [566, 189] width 595 height 248
click at [483, 186] on span "adrevival-USA#1610" at bounding box center [640, 191] width 424 height 19
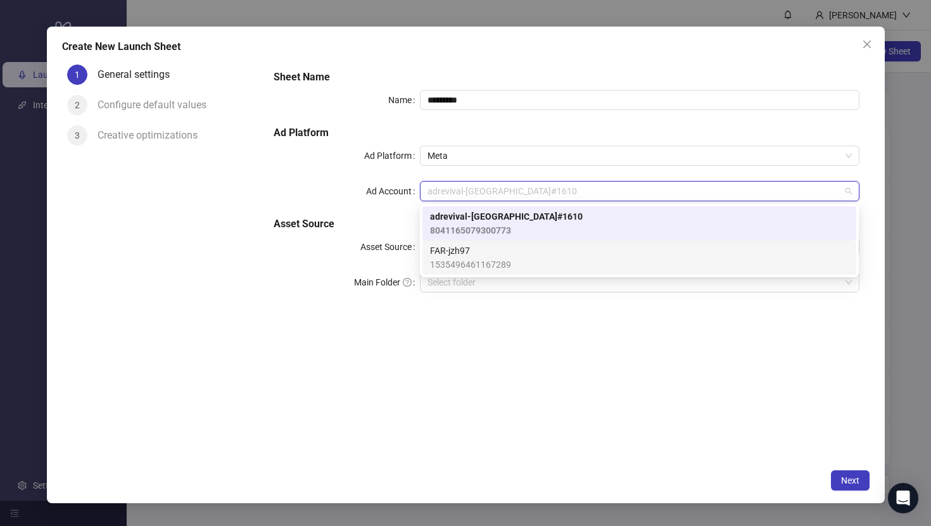
click at [509, 255] on span "FAR-jzh97" at bounding box center [470, 251] width 81 height 14
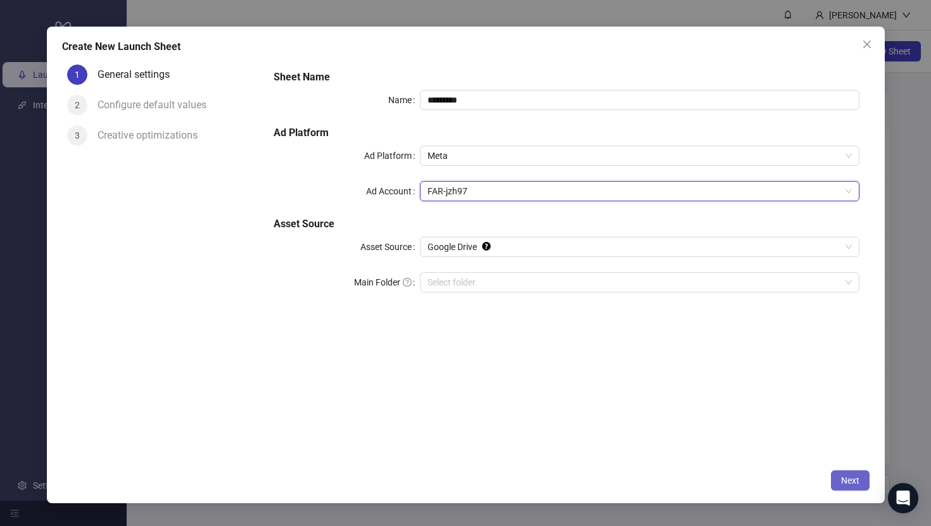
click at [838, 471] on button "Next" at bounding box center [850, 481] width 39 height 20
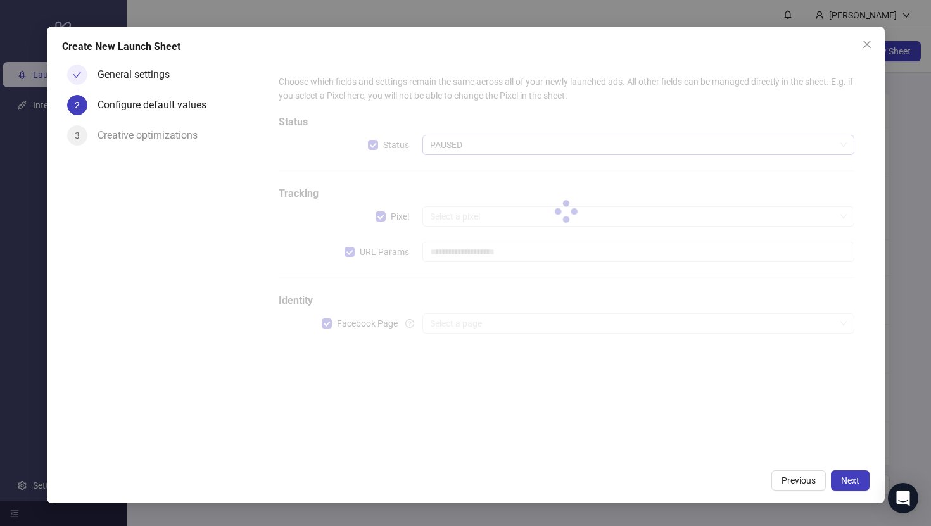
type input "**********"
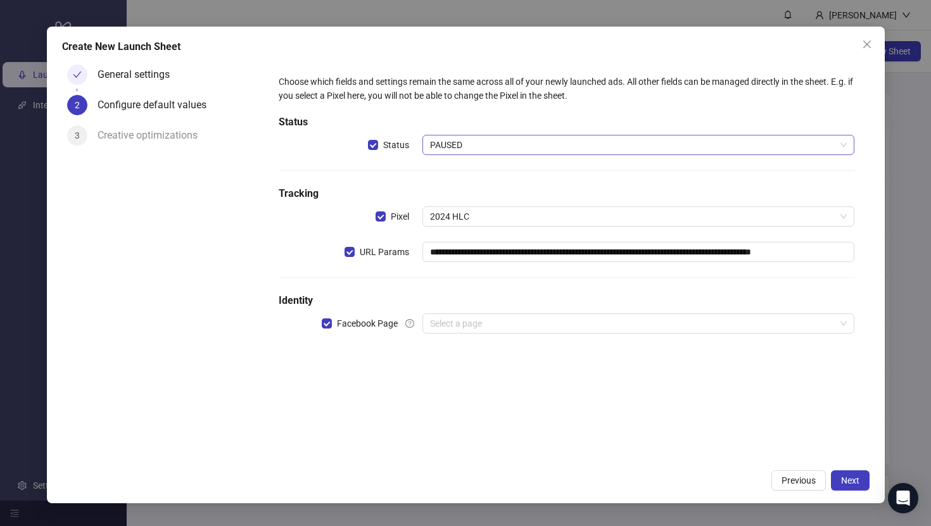
click at [621, 147] on span "PAUSED" at bounding box center [638, 145] width 416 height 19
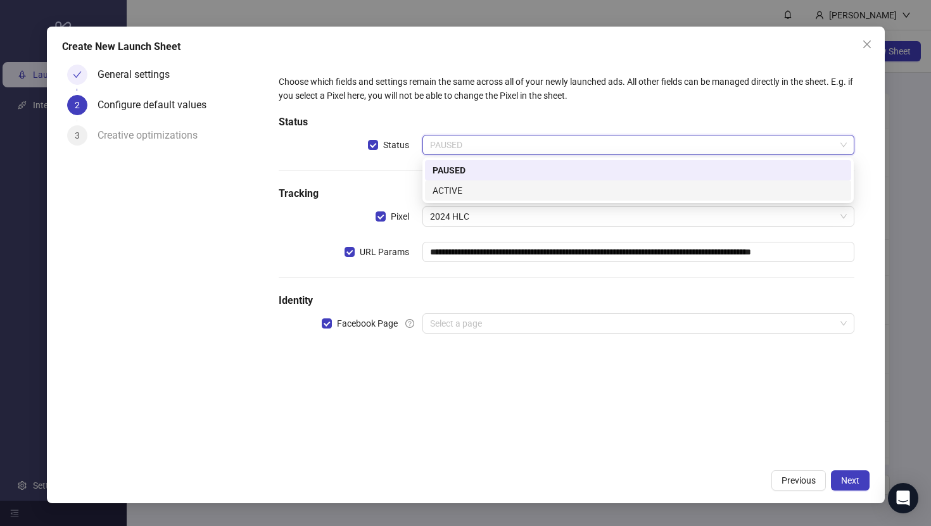
click at [591, 183] on div "ACTIVE" at bounding box center [638, 191] width 426 height 20
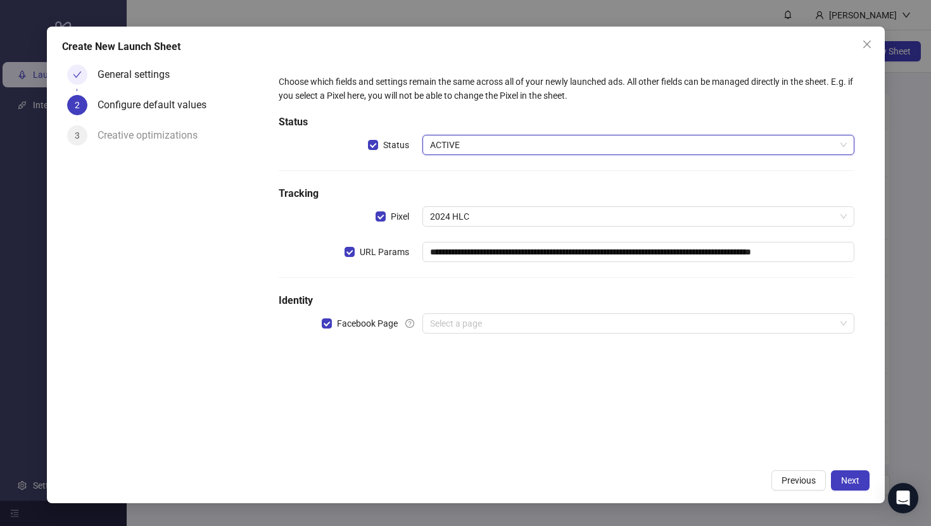
click at [618, 334] on div "**********" at bounding box center [566, 212] width 585 height 284
click at [609, 326] on input "search" at bounding box center [632, 323] width 405 height 19
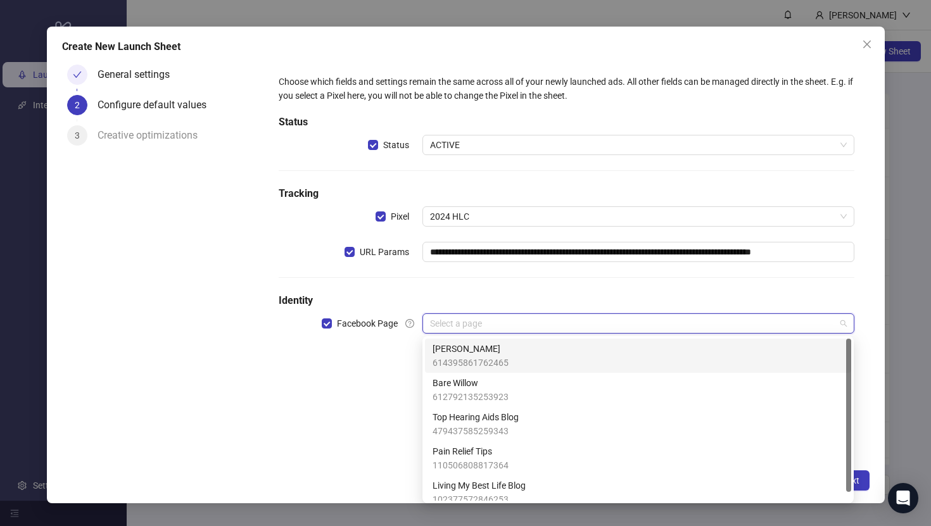
click at [576, 360] on div "Mandy Williams 614395861762465" at bounding box center [638, 356] width 411 height 28
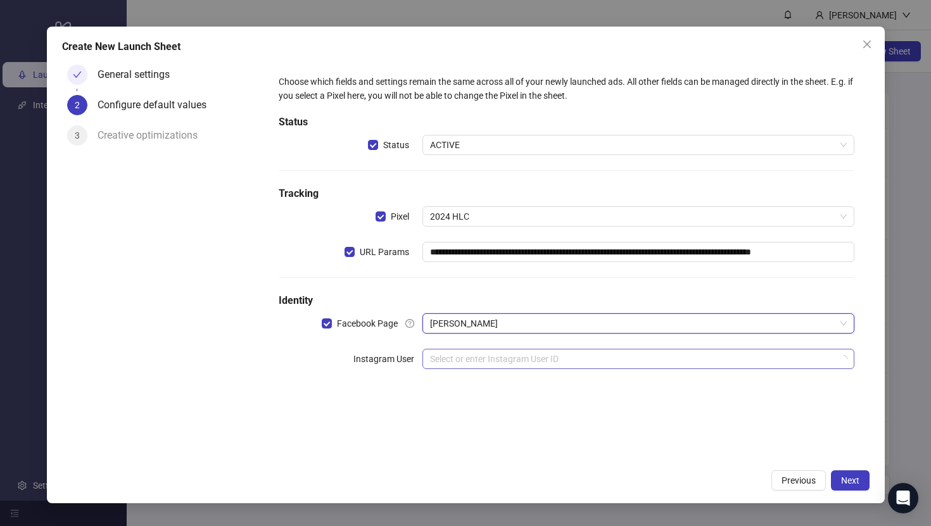
click at [768, 350] on input "search" at bounding box center [632, 359] width 405 height 19
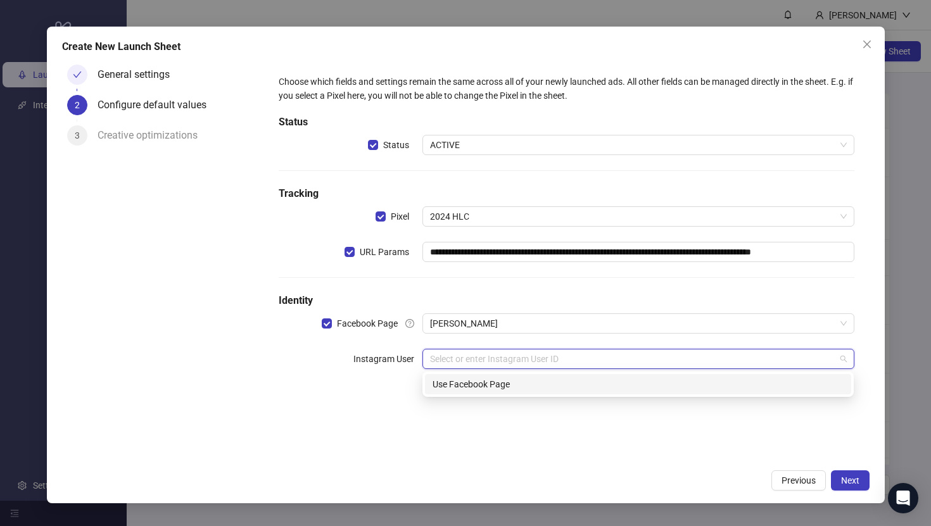
click at [427, 386] on div "Use Facebook Page" at bounding box center [638, 384] width 426 height 20
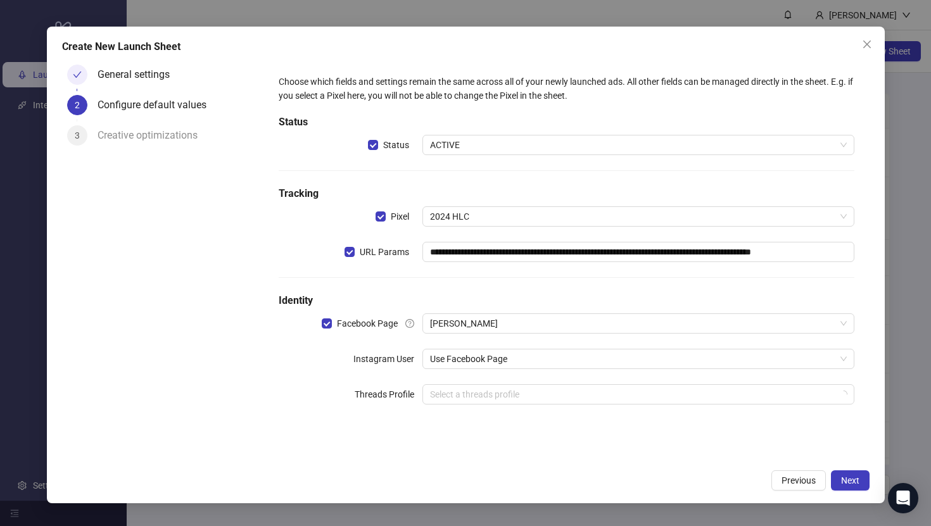
click at [397, 406] on div "**********" at bounding box center [566, 247] width 585 height 355
click at [846, 481] on span "Next" at bounding box center [850, 481] width 18 height 10
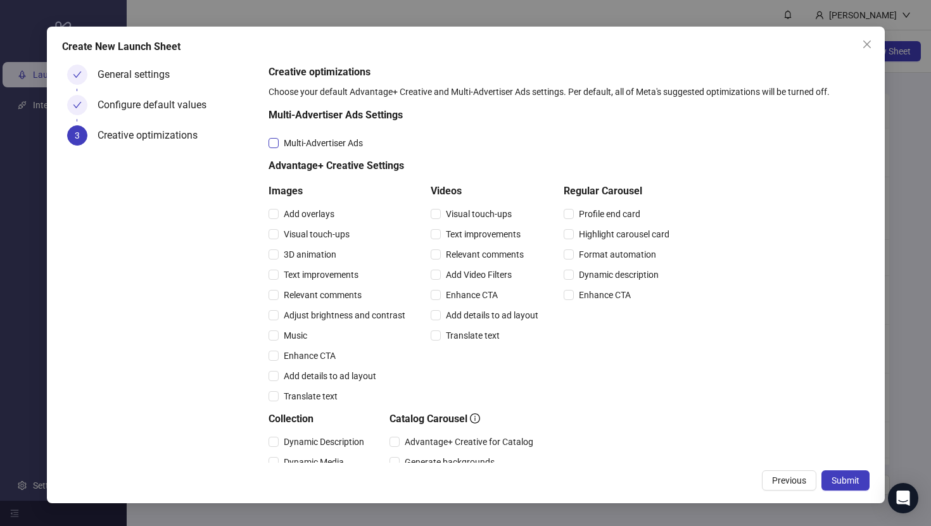
click at [359, 137] on span "Multi-Advertiser Ads" at bounding box center [323, 143] width 89 height 14
click at [322, 288] on span "Relevant comments" at bounding box center [323, 295] width 88 height 14
click at [471, 253] on span "Relevant comments" at bounding box center [485, 255] width 88 height 14
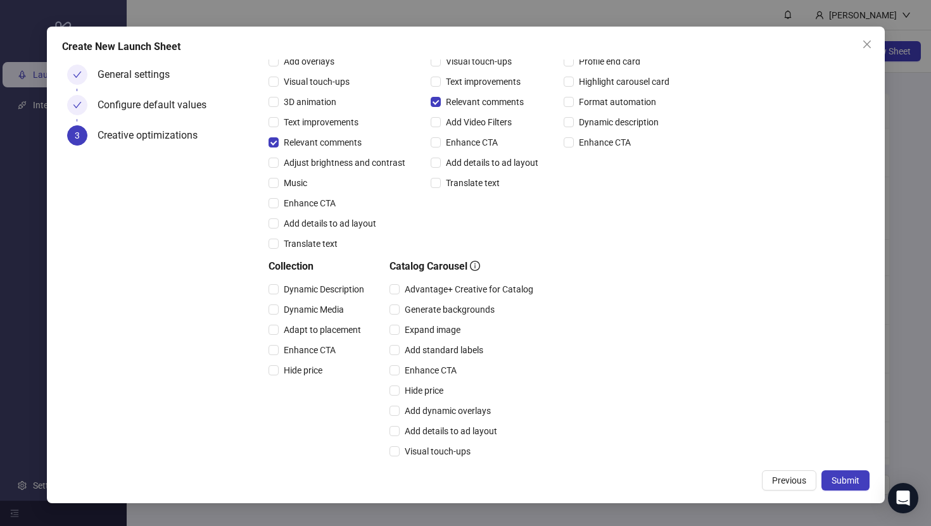
scroll to position [242, 0]
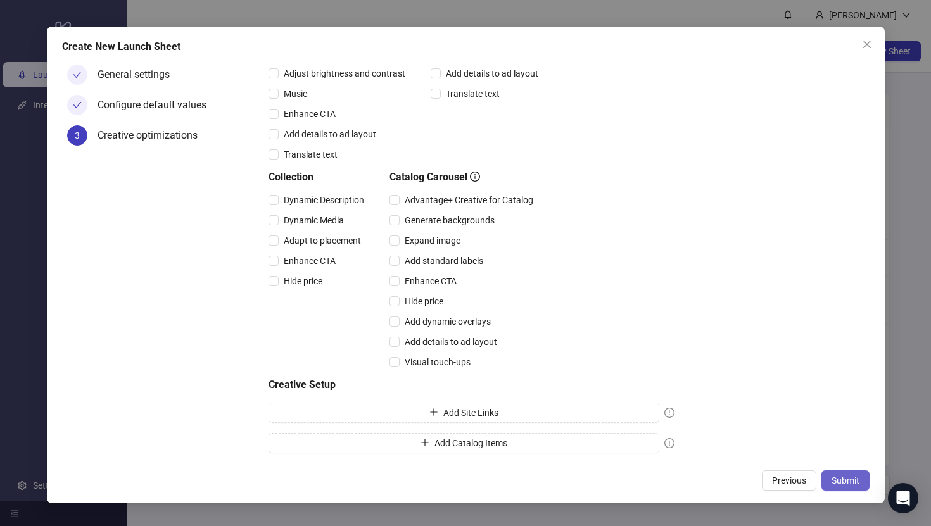
click at [846, 480] on span "Submit" at bounding box center [846, 481] width 28 height 10
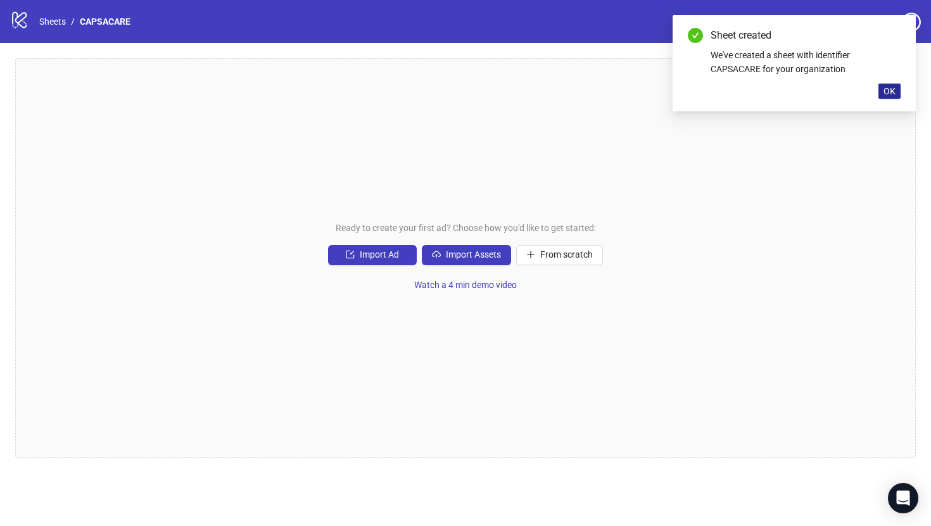
click at [887, 84] on button "OK" at bounding box center [890, 91] width 22 height 15
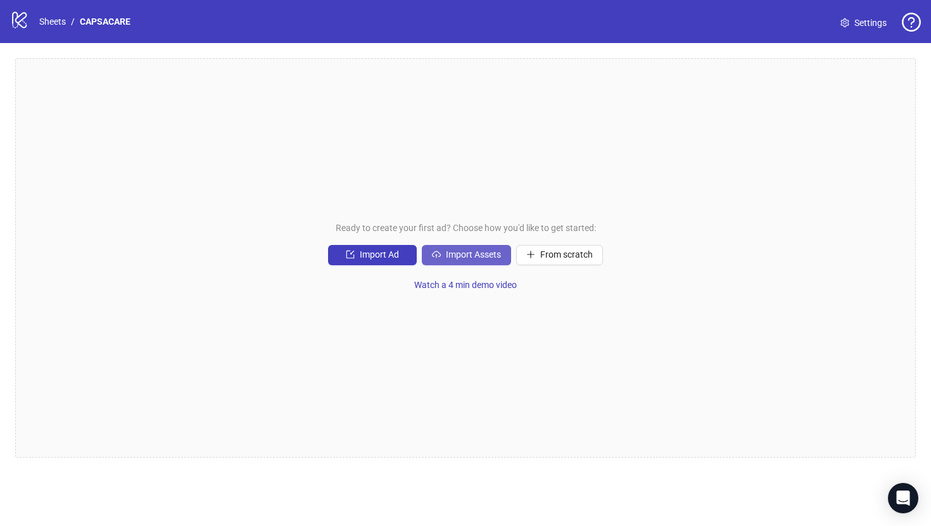
click at [448, 253] on span "Import Assets" at bounding box center [473, 255] width 55 height 10
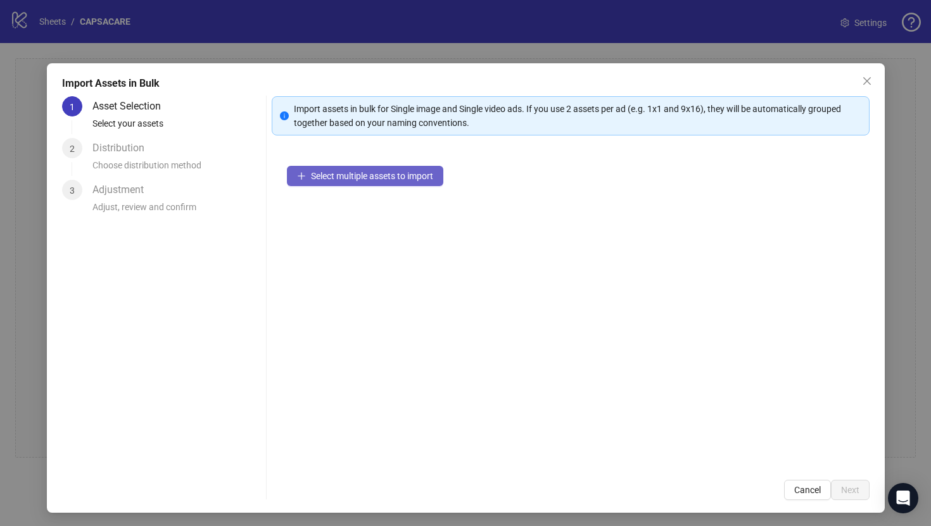
click at [417, 174] on span "Select multiple assets to import" at bounding box center [372, 176] width 122 height 10
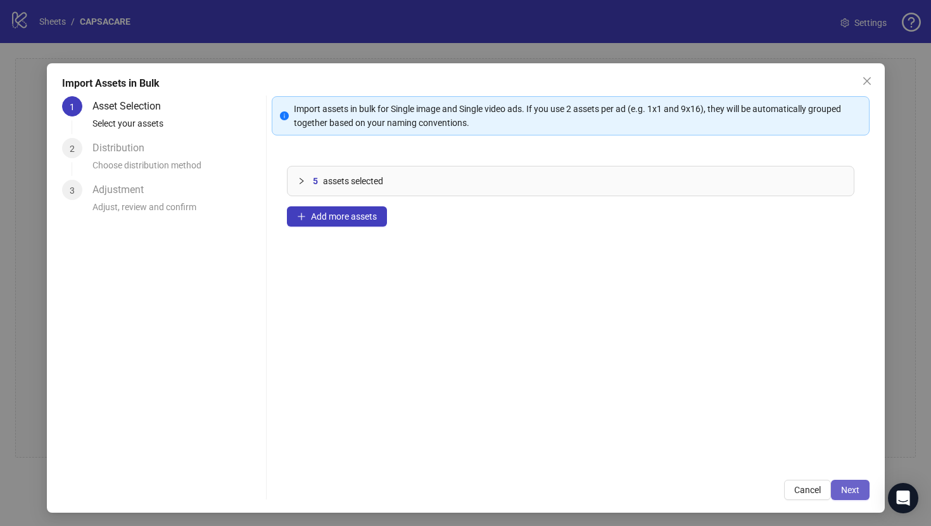
click at [854, 486] on span "Next" at bounding box center [850, 490] width 18 height 10
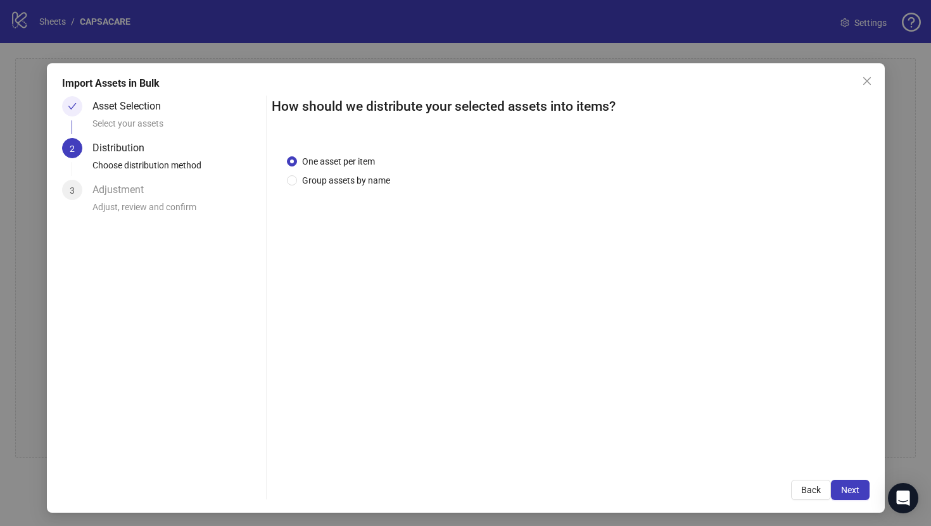
click at [854, 486] on span "Next" at bounding box center [850, 490] width 18 height 10
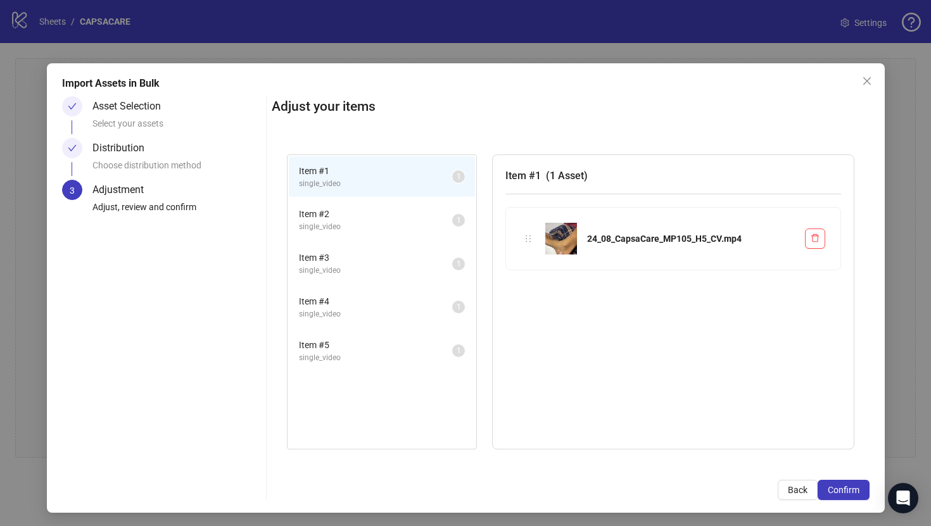
click at [854, 486] on span "Confirm" at bounding box center [844, 490] width 32 height 10
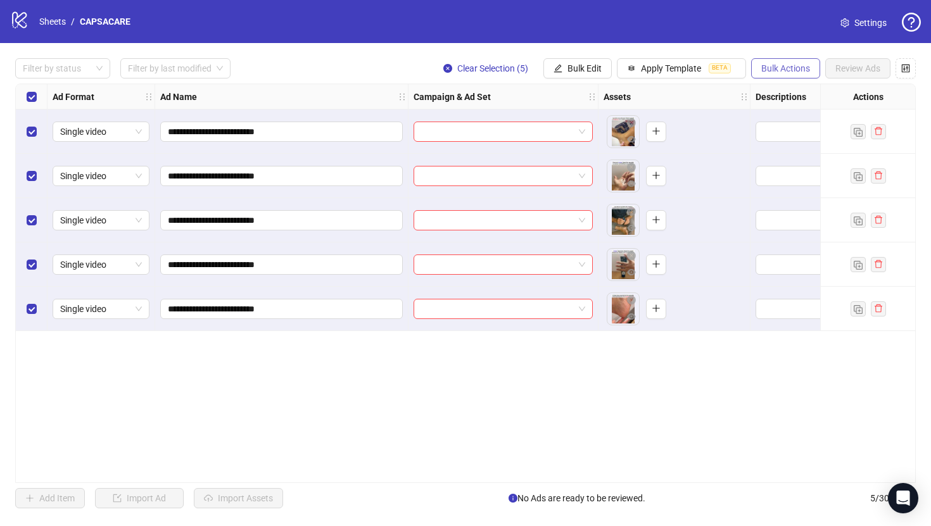
click at [772, 76] on button "Bulk Actions" at bounding box center [785, 68] width 69 height 20
click at [575, 75] on button "Bulk Edit" at bounding box center [577, 68] width 68 height 20
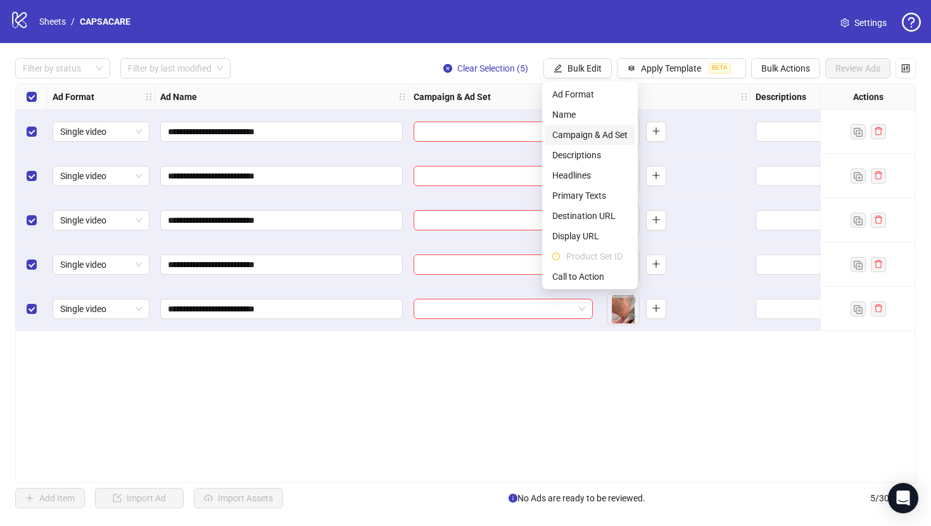
click at [601, 134] on span "Campaign & Ad Set" at bounding box center [589, 135] width 75 height 14
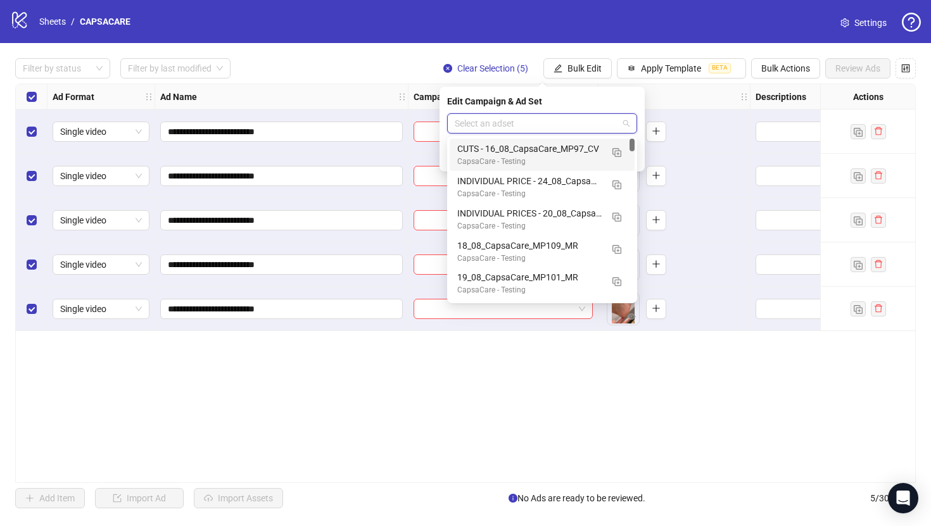
click at [581, 121] on input "search" at bounding box center [536, 123] width 163 height 19
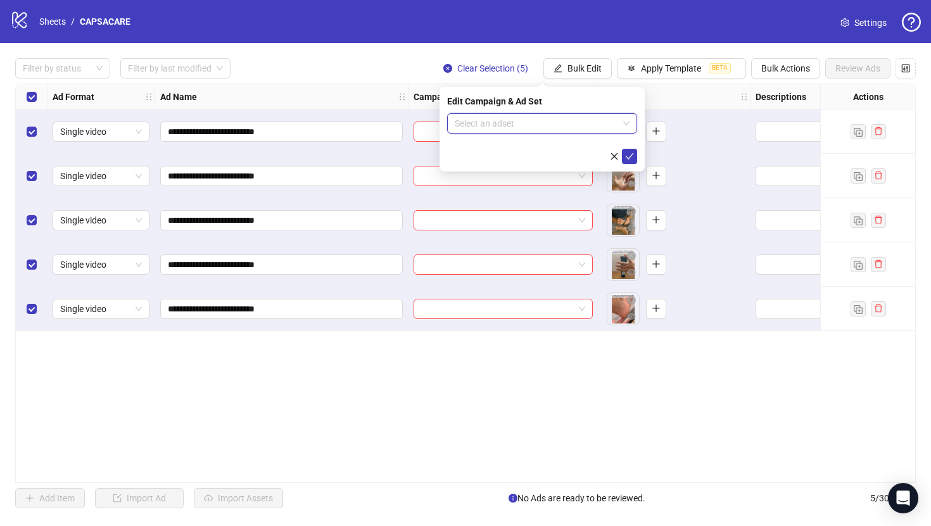
click at [545, 117] on input "search" at bounding box center [536, 123] width 163 height 19
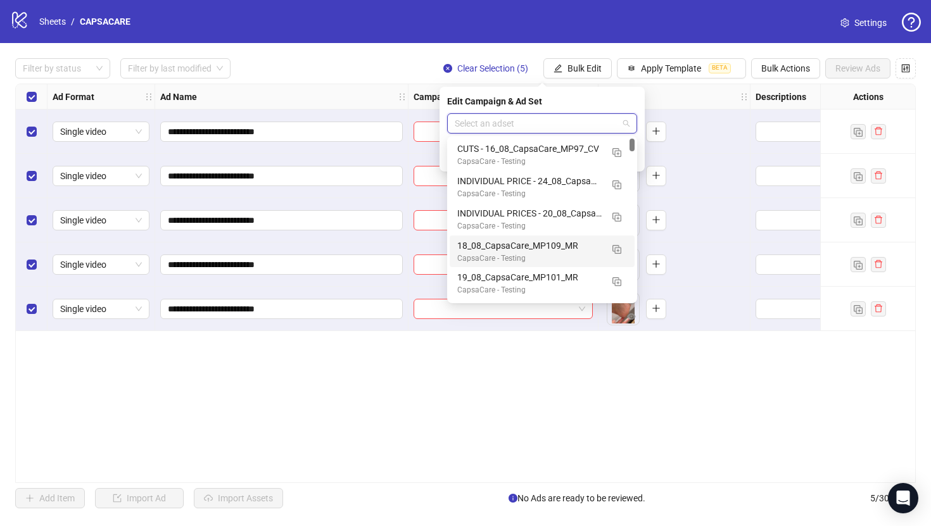
paste input "**********"
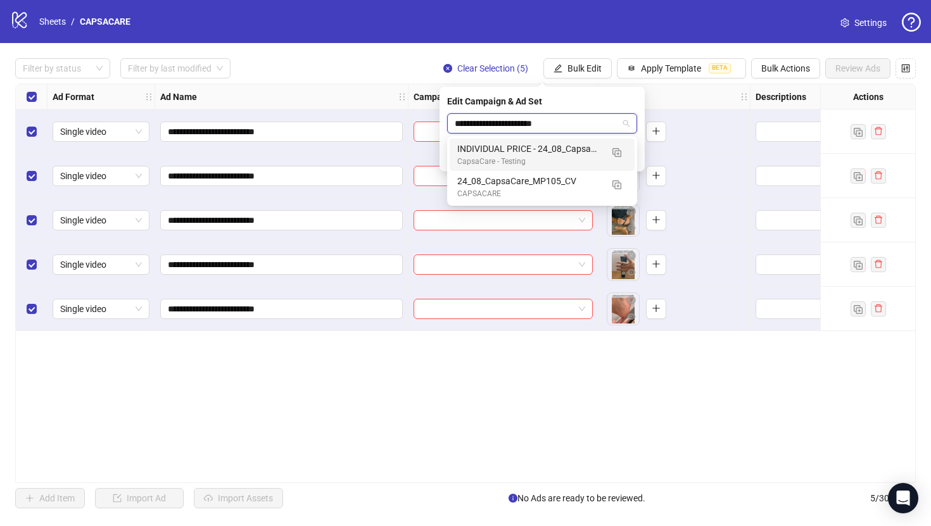
type input "**********"
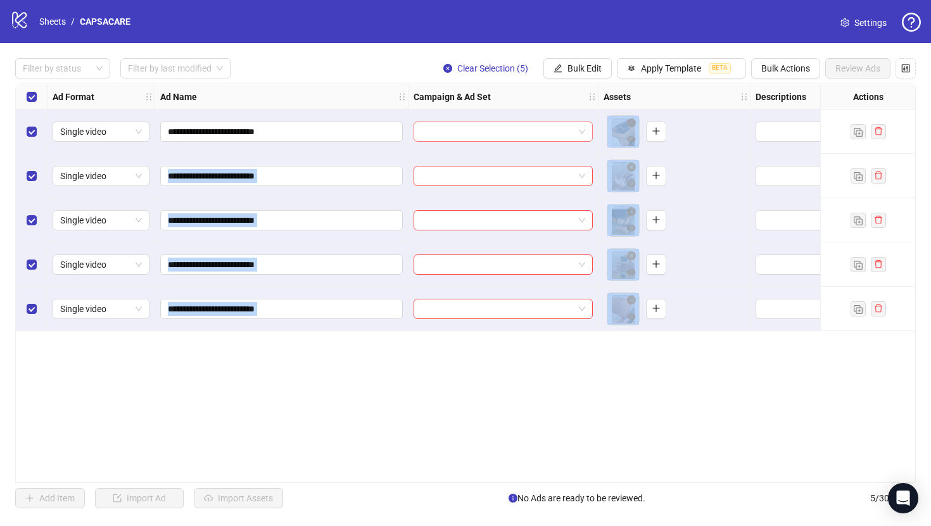
drag, startPoint x: 524, startPoint y: 376, endPoint x: 548, endPoint y: 121, distance: 256.4
click at [548, 123] on div "**********" at bounding box center [465, 284] width 901 height 400
click at [558, 69] on icon "edit" at bounding box center [558, 68] width 9 height 9
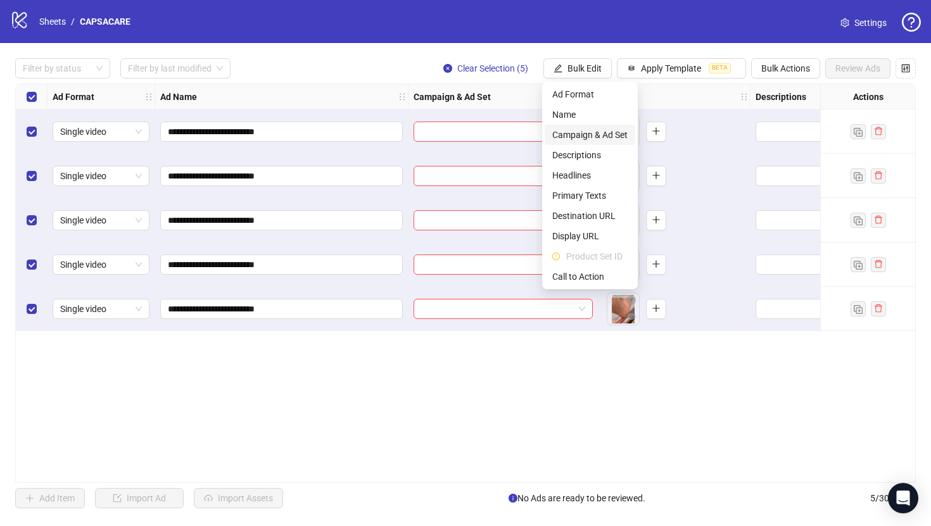
click at [574, 132] on span "Campaign & Ad Set" at bounding box center [589, 135] width 75 height 14
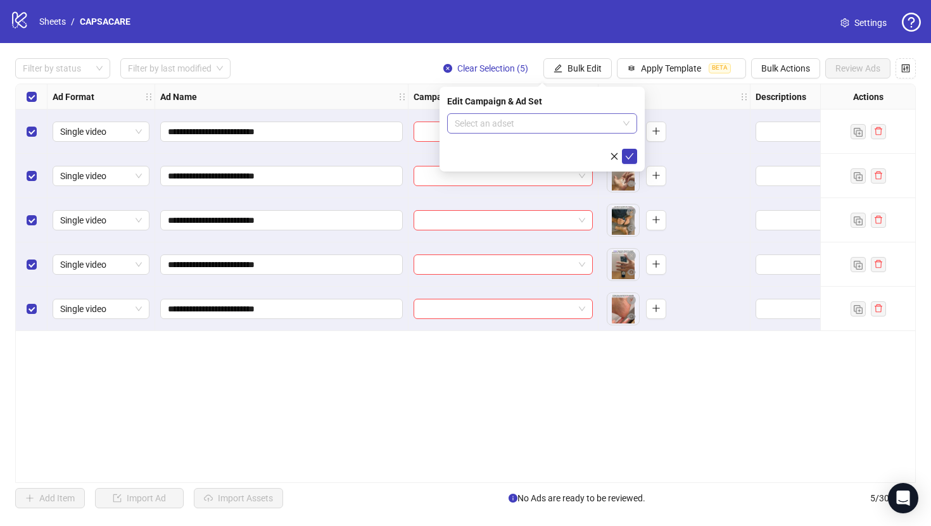
click at [554, 127] on input "search" at bounding box center [536, 123] width 163 height 19
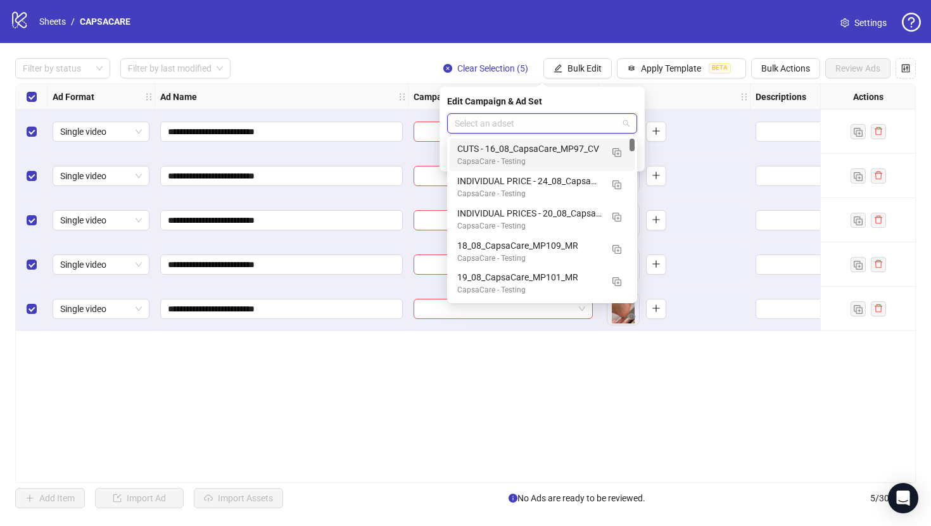
paste input "**********"
type input "**********"
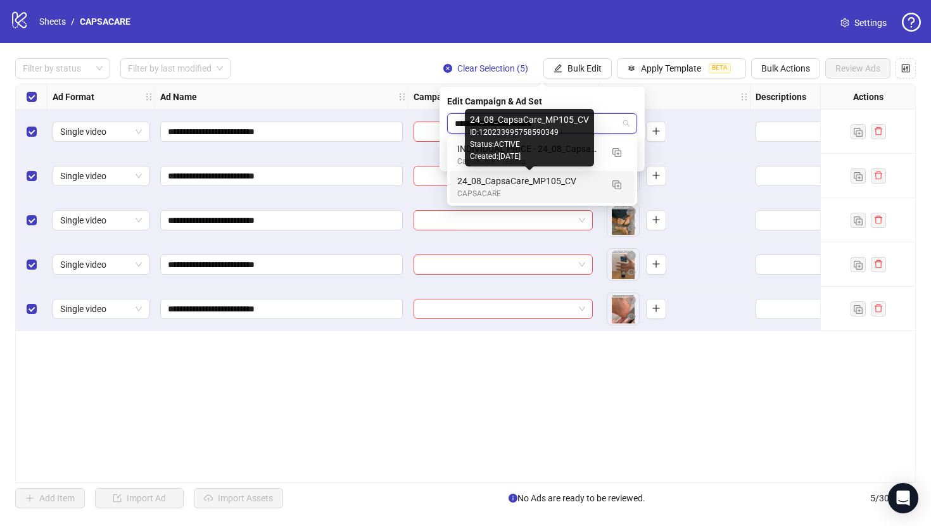
click at [543, 181] on div "24_08_CapsaCare_MP105_CV" at bounding box center [529, 181] width 144 height 14
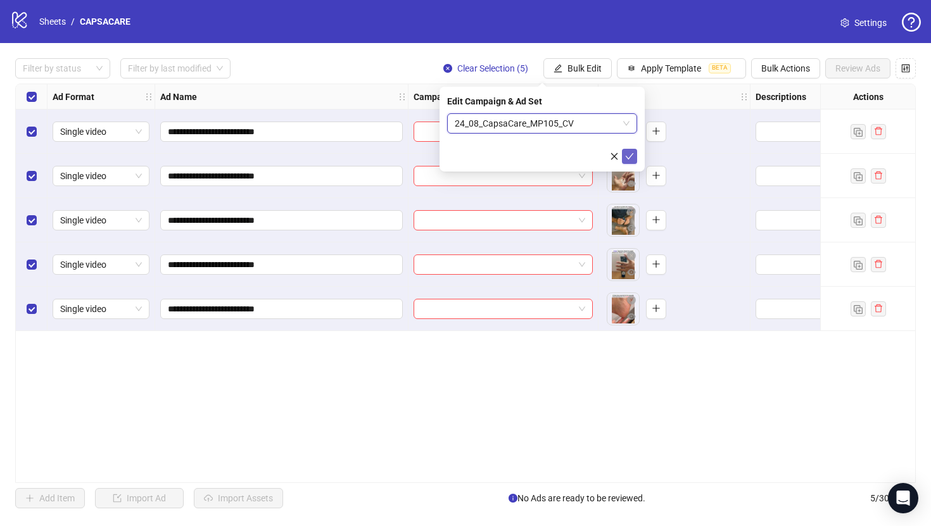
click at [629, 155] on icon "check" at bounding box center [629, 156] width 9 height 9
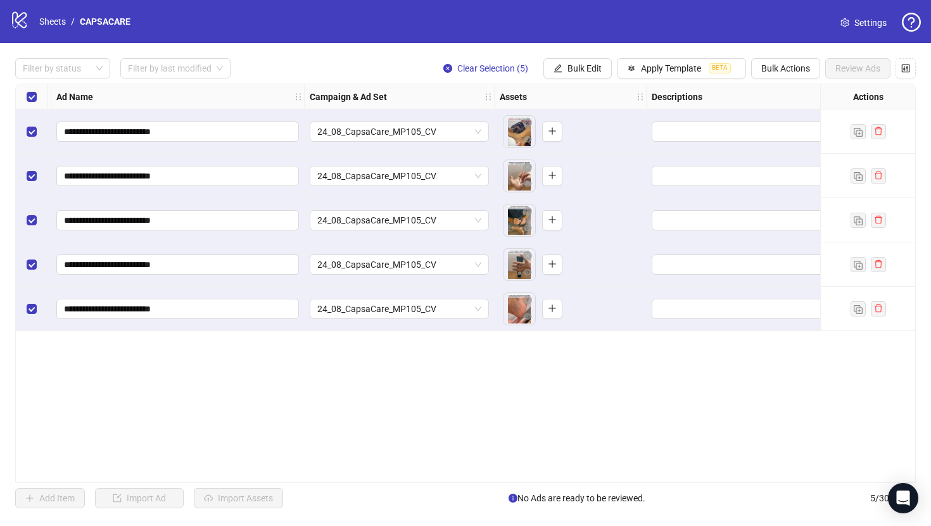
scroll to position [0, 220]
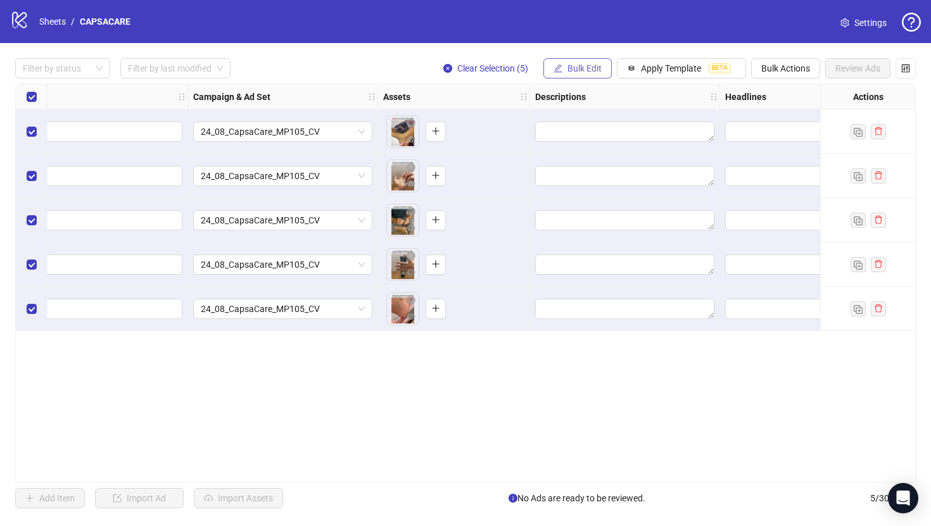
click at [583, 66] on span "Bulk Edit" at bounding box center [585, 68] width 34 height 10
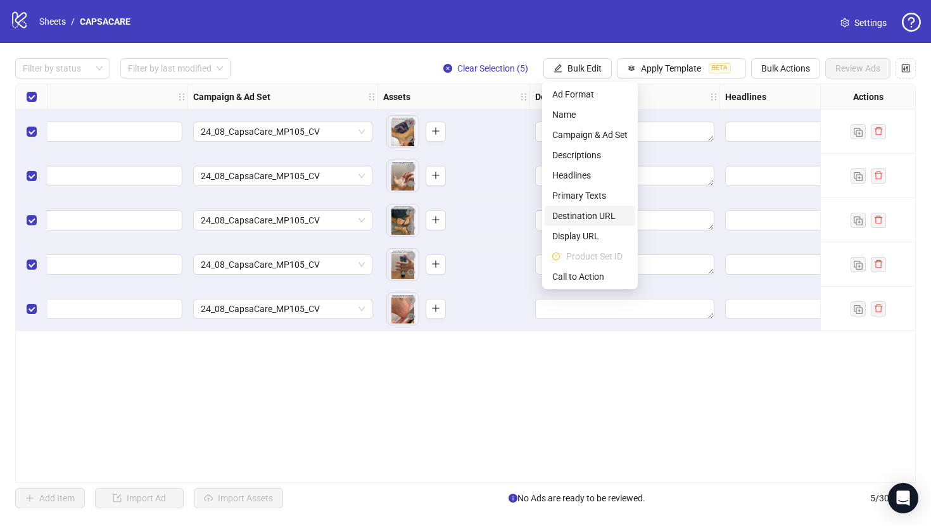
click at [607, 213] on span "Destination URL" at bounding box center [589, 216] width 75 height 14
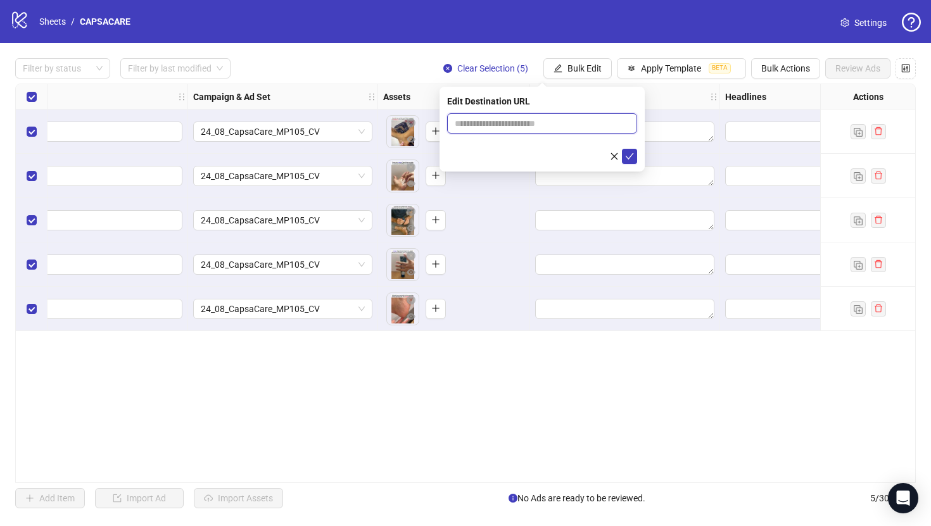
click at [558, 121] on input "text" at bounding box center [537, 124] width 165 height 14
paste input "**********"
type input "**********"
click at [635, 158] on button "submit" at bounding box center [629, 156] width 15 height 15
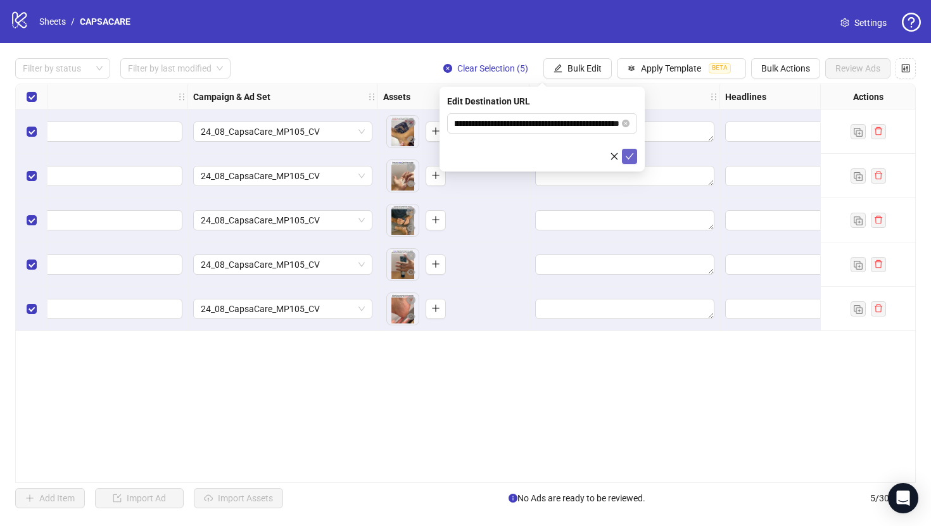
scroll to position [0, 0]
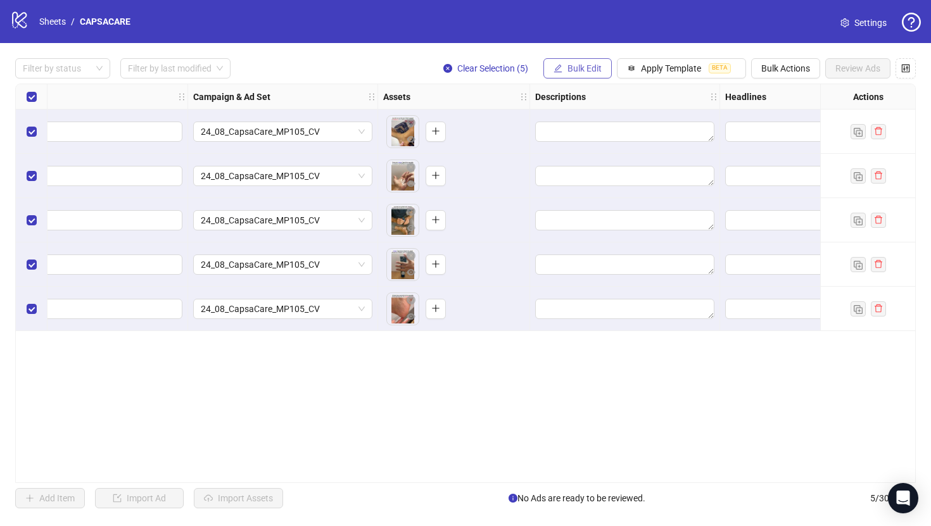
click at [583, 66] on span "Bulk Edit" at bounding box center [585, 68] width 34 height 10
click at [574, 67] on span "Bulk Edit" at bounding box center [585, 68] width 34 height 10
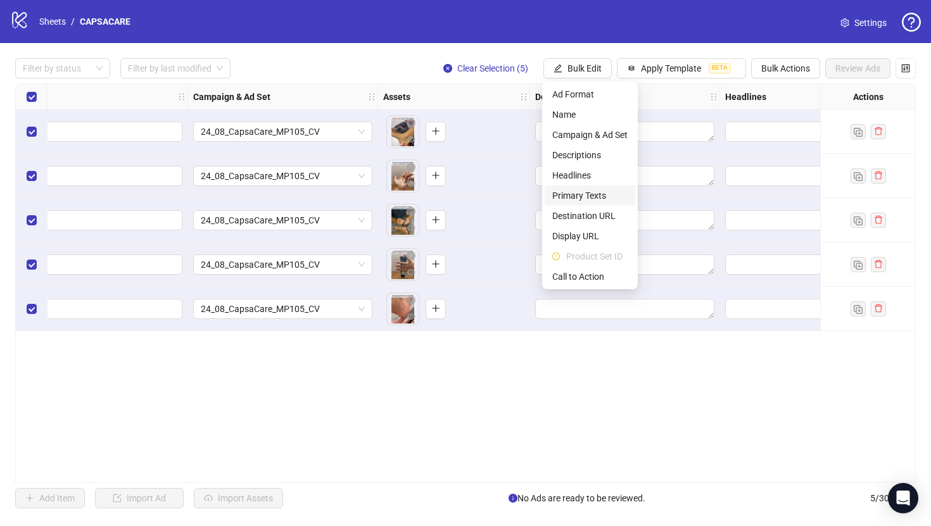
click at [593, 192] on span "Primary Texts" at bounding box center [589, 196] width 75 height 14
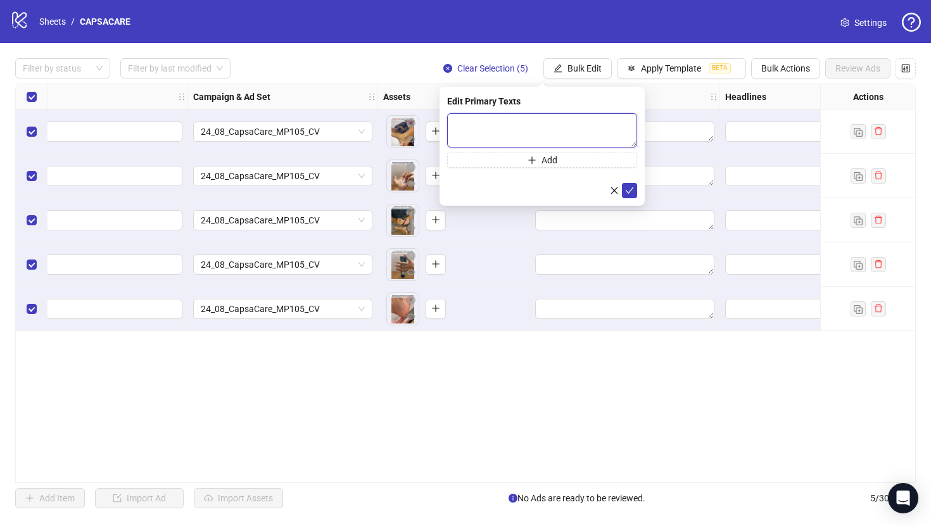
click at [564, 117] on textarea at bounding box center [542, 130] width 190 height 34
paste textarea "**********"
type textarea "**********"
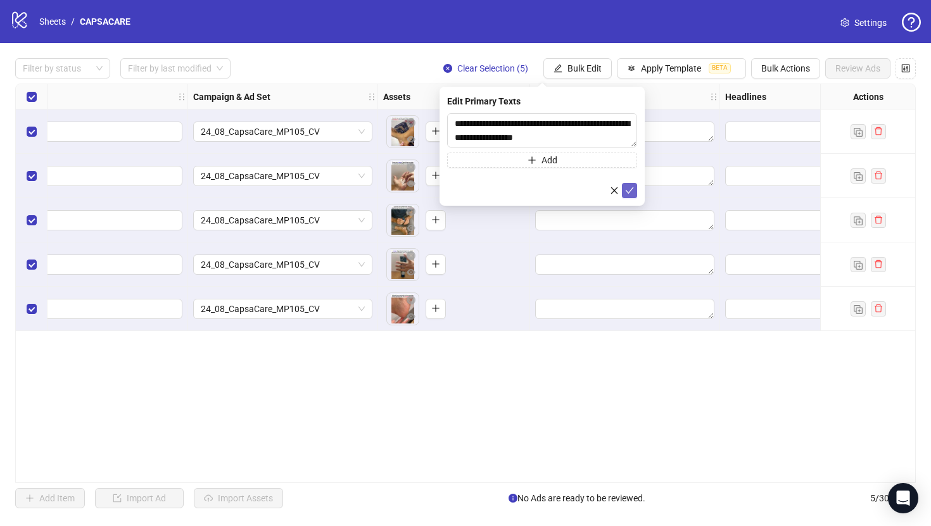
click at [634, 191] on button "submit" at bounding box center [629, 190] width 15 height 15
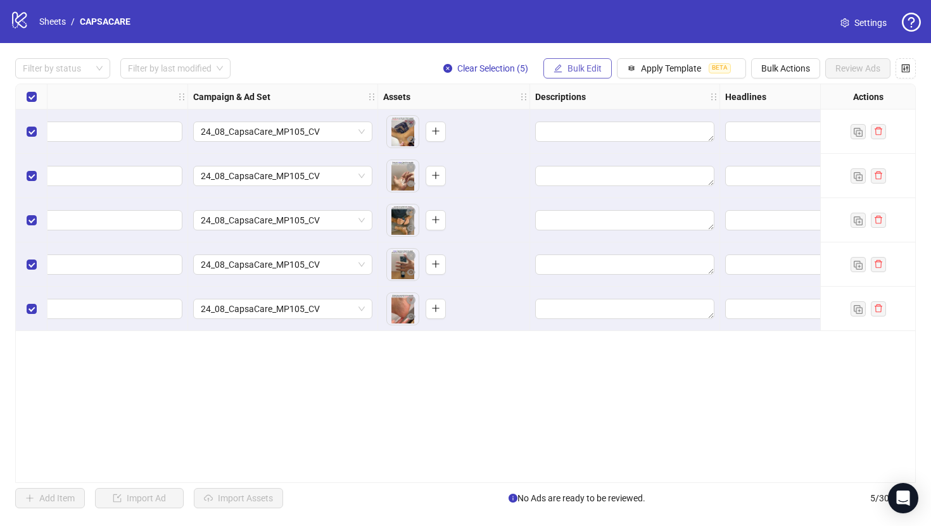
click at [589, 68] on span "Bulk Edit" at bounding box center [585, 68] width 34 height 10
click at [581, 69] on span "Bulk Edit" at bounding box center [585, 68] width 34 height 10
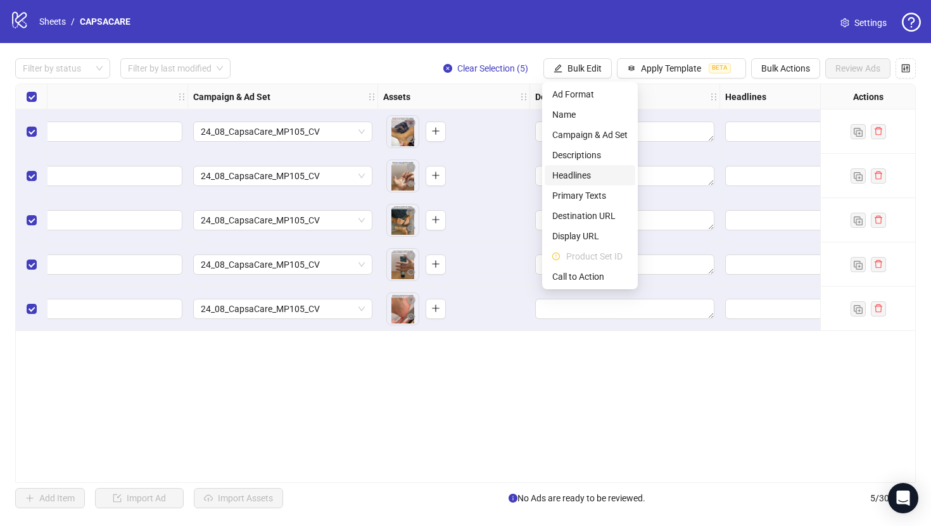
click at [573, 179] on span "Headlines" at bounding box center [589, 175] width 75 height 14
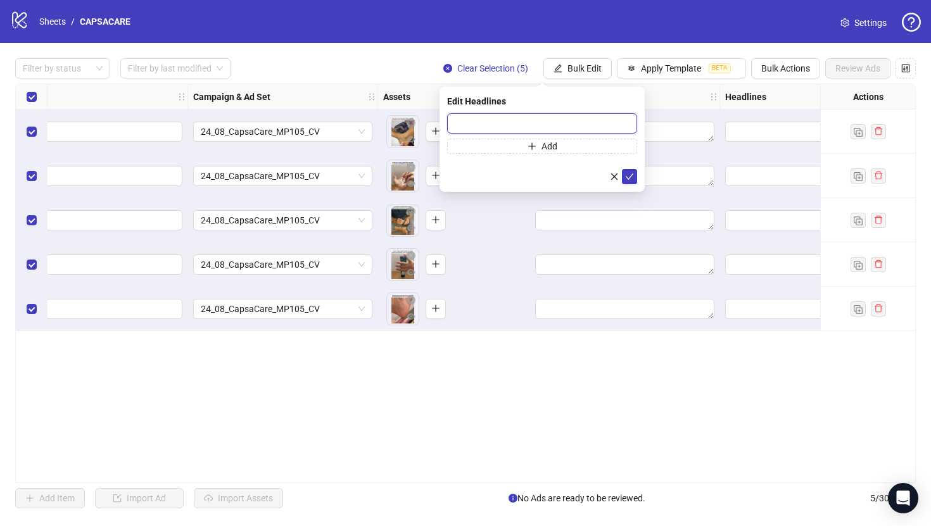
click at [559, 124] on input "text" at bounding box center [542, 123] width 190 height 20
paste input "**********"
type input "**********"
click at [630, 172] on icon "check" at bounding box center [629, 176] width 9 height 9
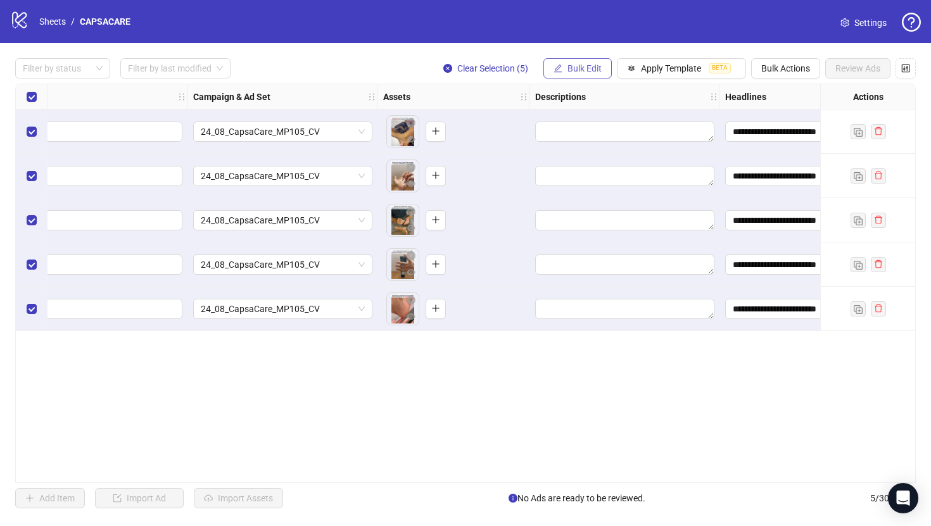
click at [590, 68] on span "Bulk Edit" at bounding box center [585, 68] width 34 height 10
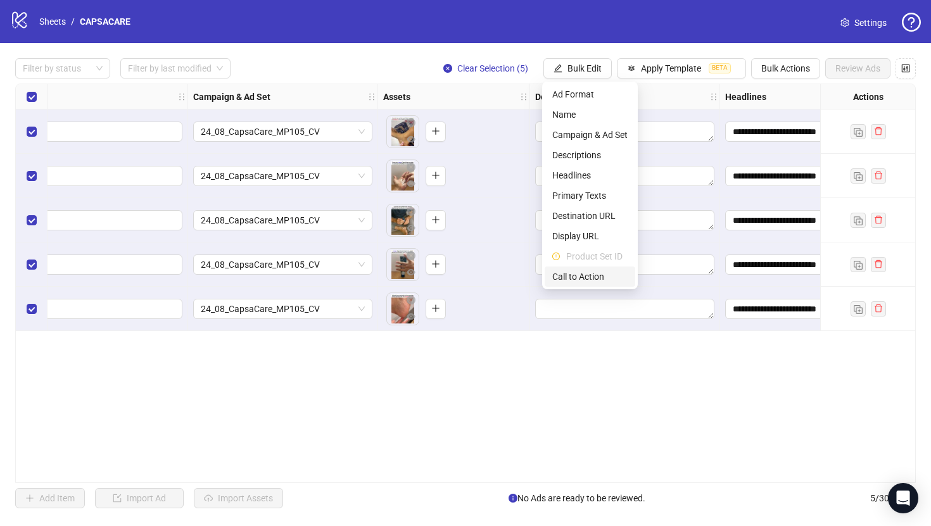
click at [590, 272] on span "Call to Action" at bounding box center [589, 277] width 75 height 14
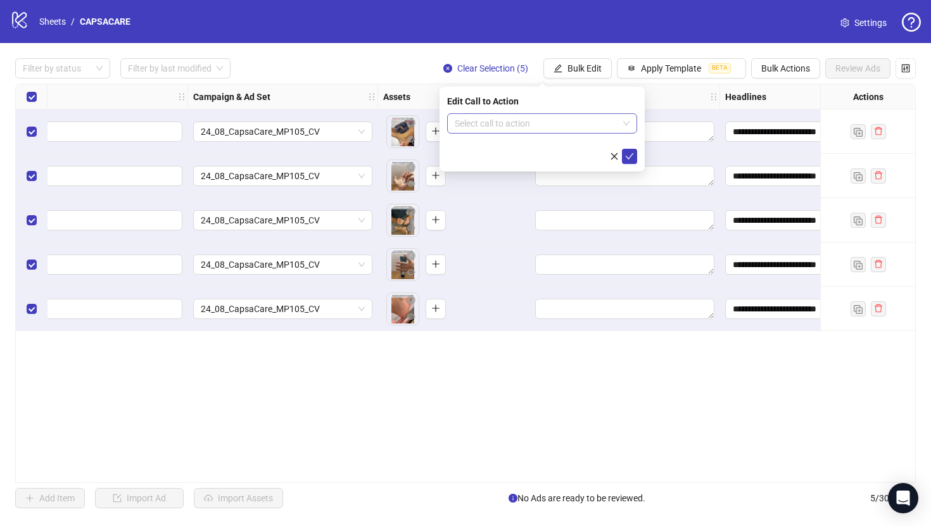
click at [570, 121] on input "search" at bounding box center [536, 123] width 163 height 19
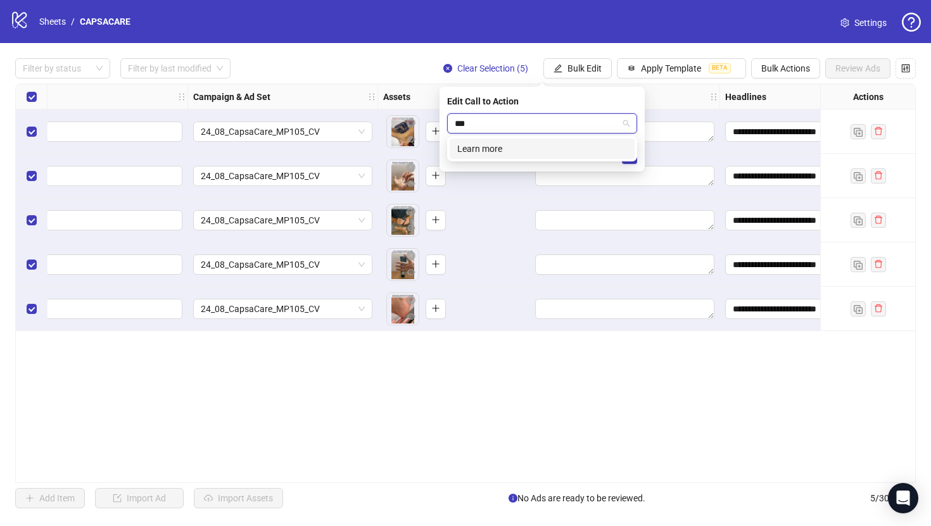
type input "****"
click at [562, 141] on div "Learn more" at bounding box center [542, 149] width 185 height 20
click at [631, 154] on icon "check" at bounding box center [629, 156] width 9 height 9
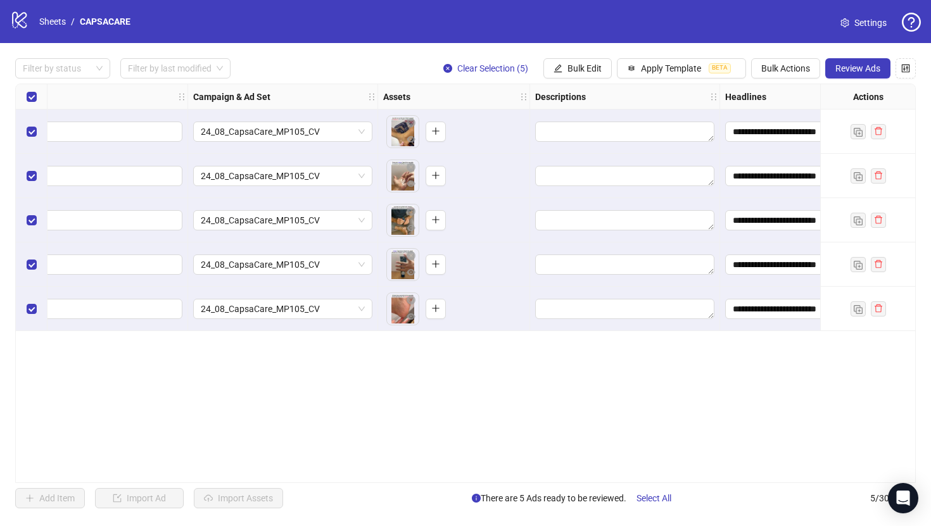
click at [402, 31] on div "logo/logo-mobile Sheets / CAPSACARE Settings" at bounding box center [465, 21] width 911 height 23
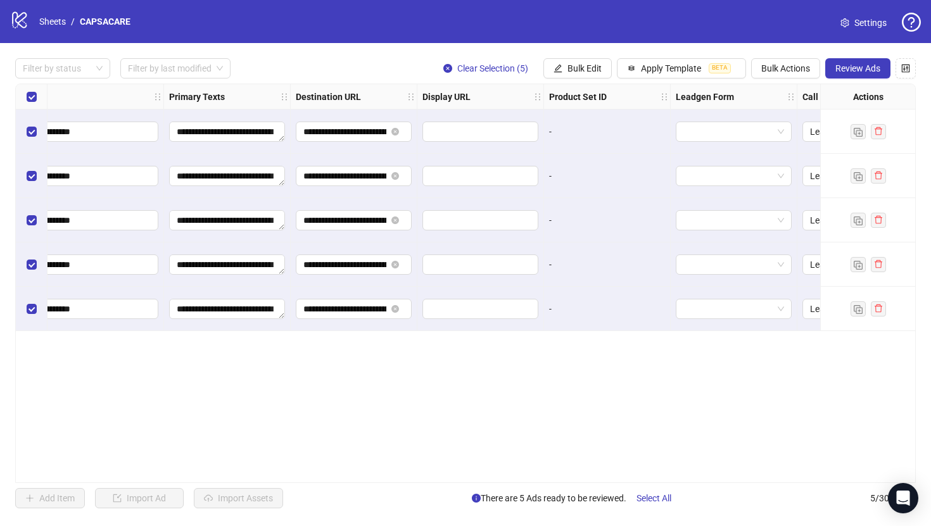
scroll to position [0, 1172]
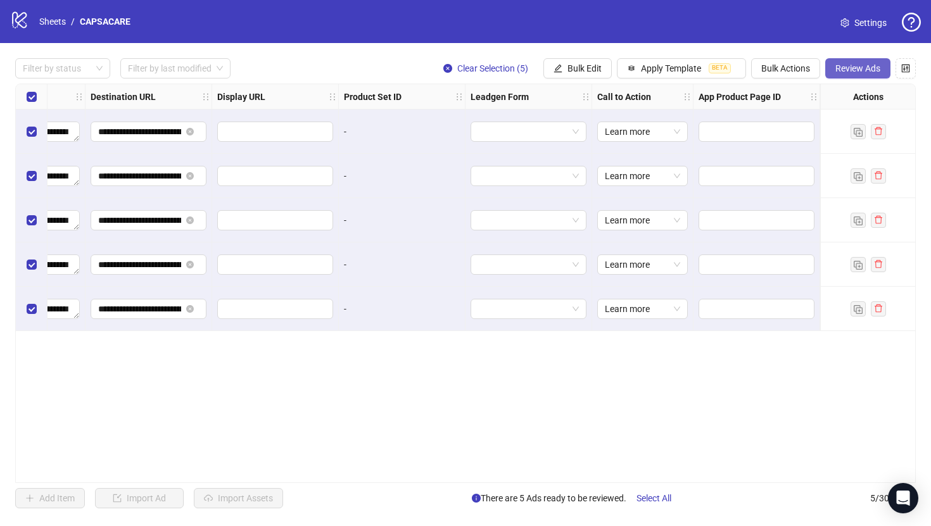
click at [855, 71] on span "Review Ads" at bounding box center [857, 68] width 45 height 10
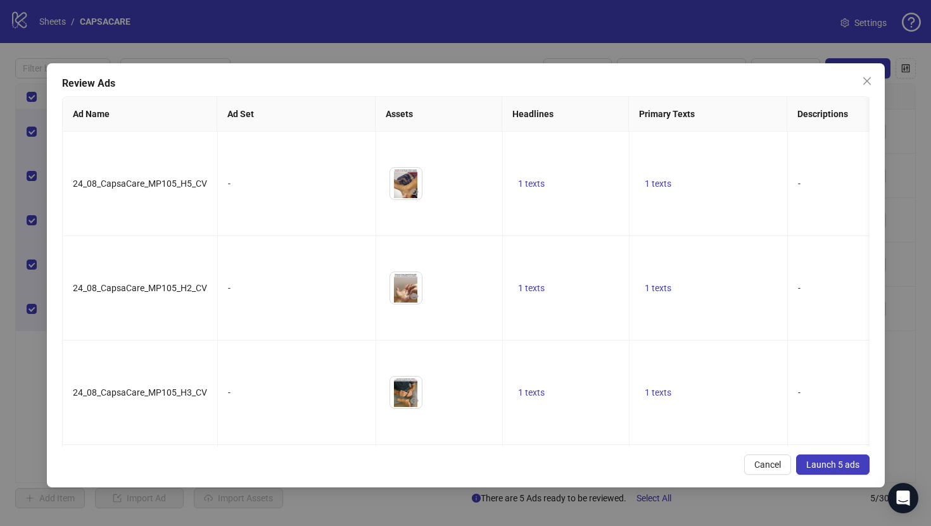
click at [841, 463] on span "Launch 5 ads" at bounding box center [832, 465] width 53 height 10
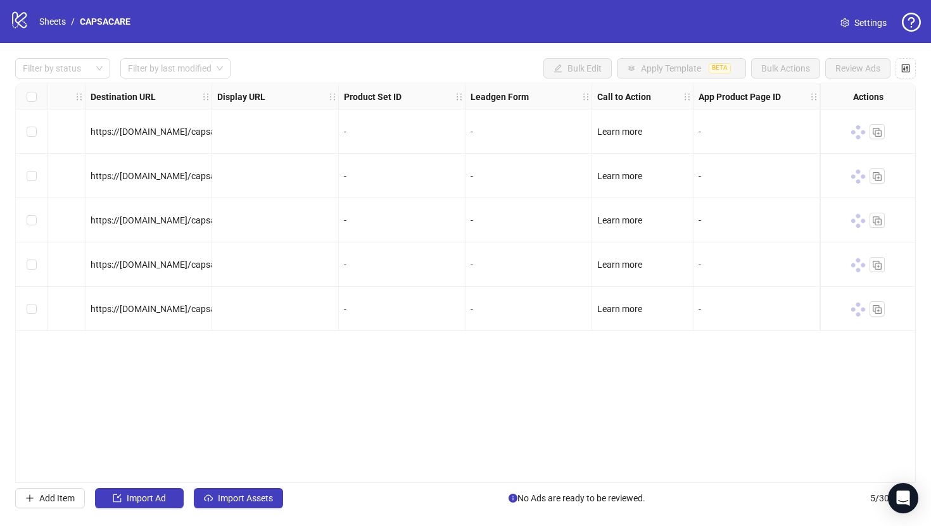
click at [631, 368] on div "Ad Format Ad Name Campaign & Ad Set Assets Descriptions Headlines Primary Texts…" at bounding box center [465, 284] width 901 height 400
click at [351, 67] on div "Filter by status Filter by last modified Bulk Edit Apply Template BETA Bulk Act…" at bounding box center [465, 68] width 901 height 20
